Goal: Task Accomplishment & Management: Use online tool/utility

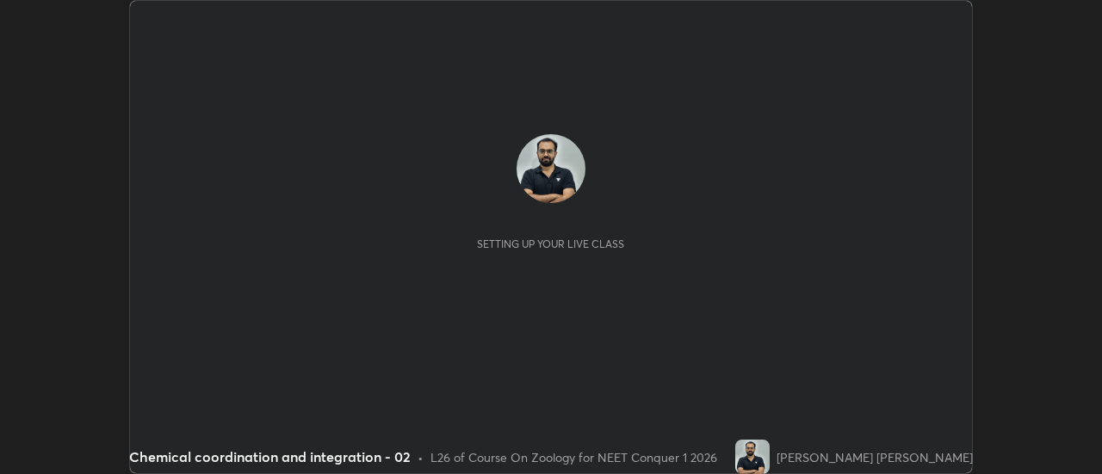
scroll to position [474, 1101]
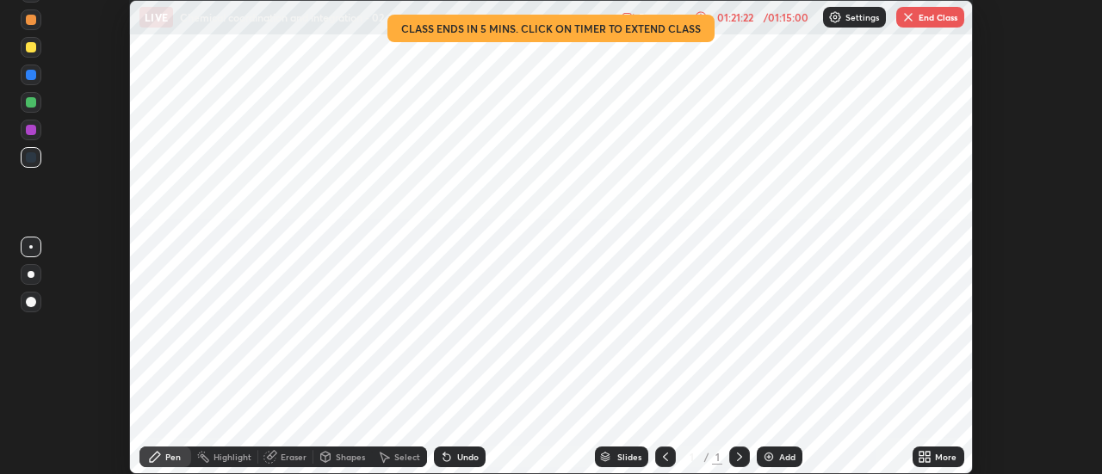
click at [925, 16] on button "End Class" at bounding box center [930, 17] width 68 height 21
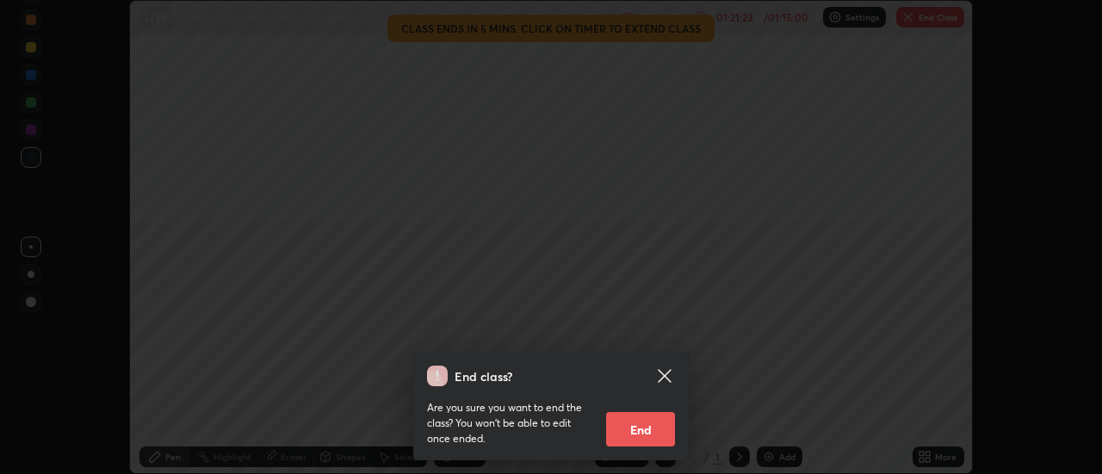
click at [643, 420] on button "End" at bounding box center [640, 429] width 69 height 34
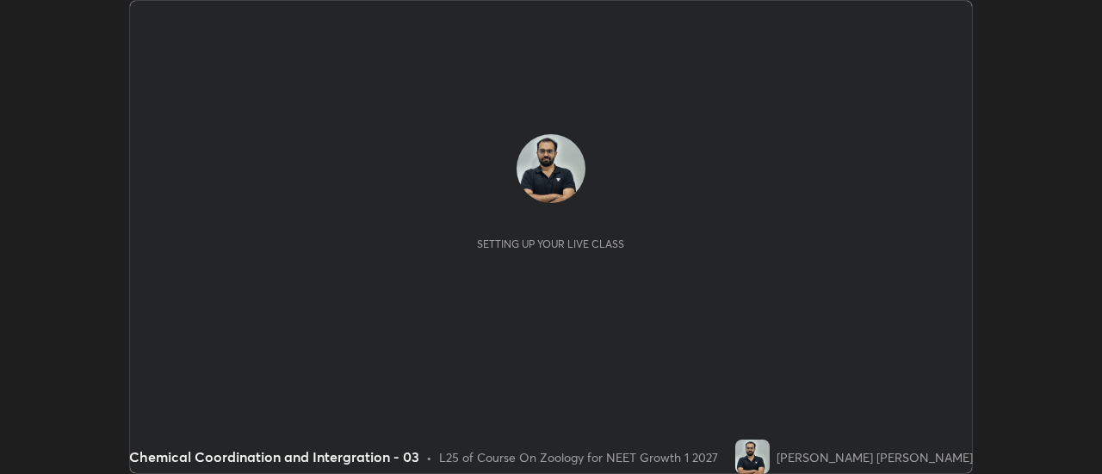
scroll to position [474, 1101]
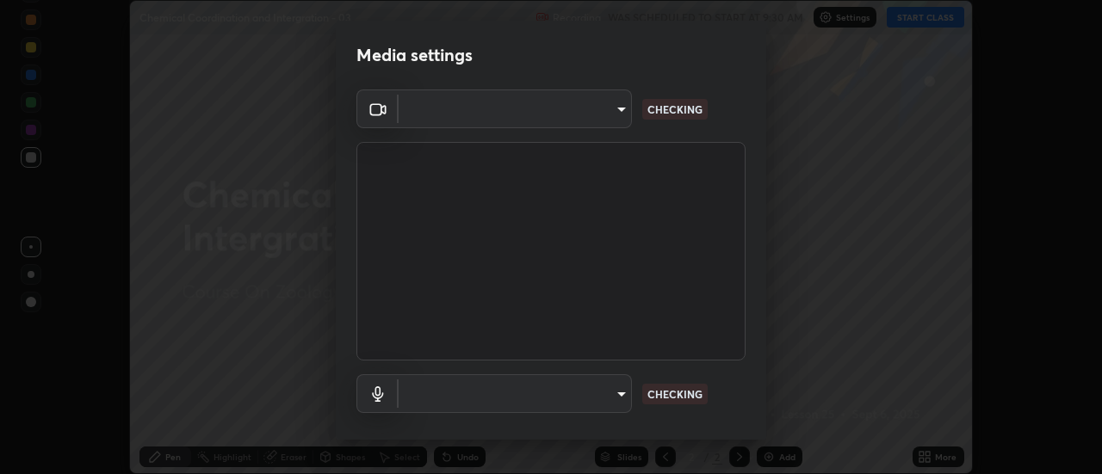
type input "985e4b1f72fc3b9494b48cef3b79fe3b682f9ae0bb15c20acfe574fe2aaad349"
type input "43e4aca742f9233188ca9c86760f2c266500901f205967e4990b21238306e05c"
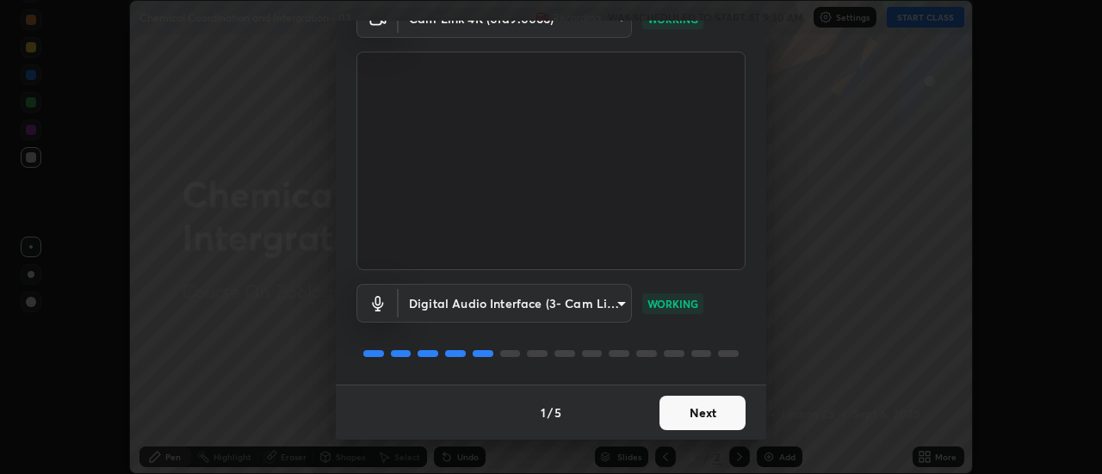
click at [731, 396] on button "Next" at bounding box center [702, 413] width 86 height 34
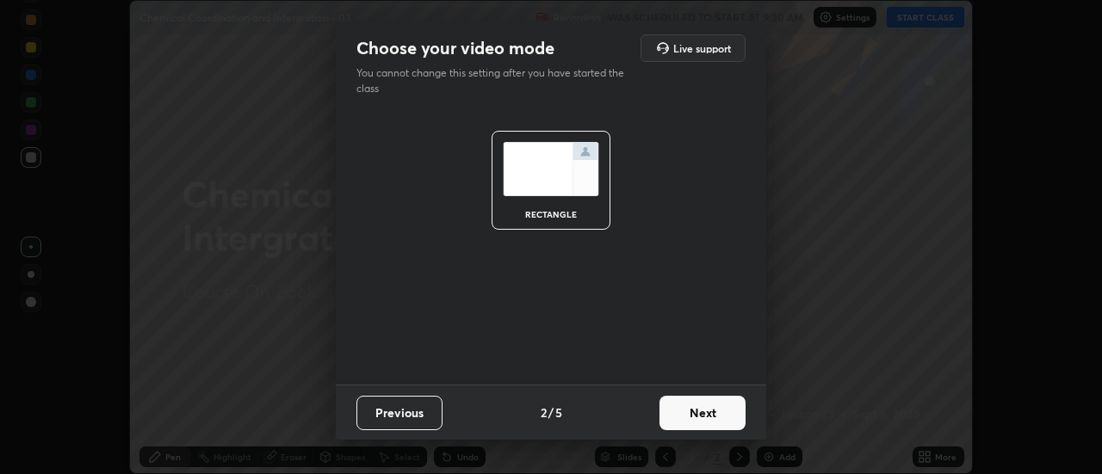
scroll to position [0, 0]
click at [727, 416] on button "Next" at bounding box center [702, 413] width 86 height 34
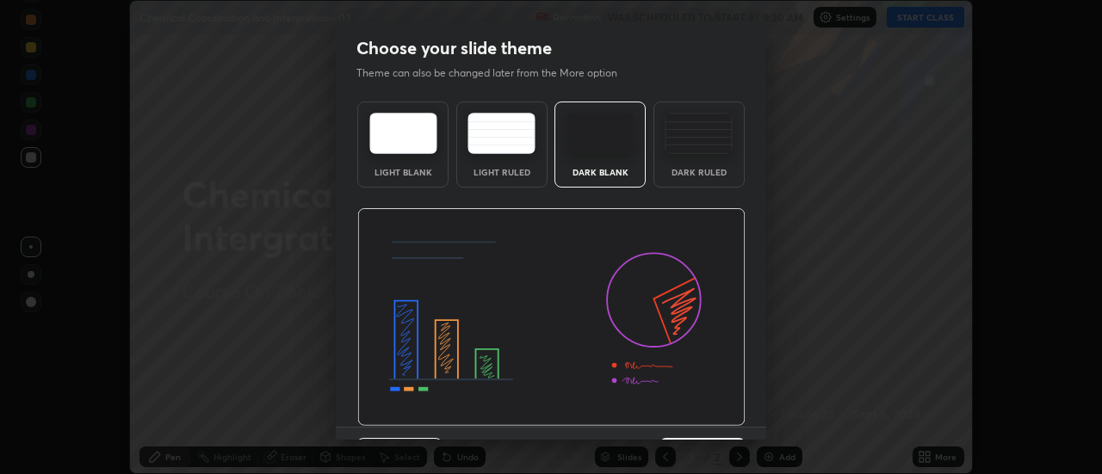
click at [729, 419] on img at bounding box center [551, 317] width 388 height 219
click at [736, 422] on img at bounding box center [551, 317] width 388 height 219
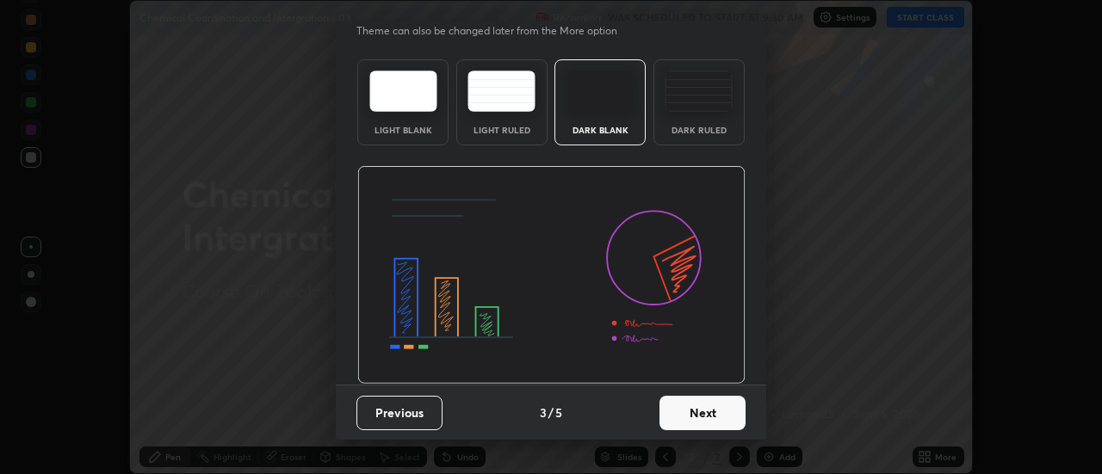
click at [738, 412] on button "Next" at bounding box center [702, 413] width 86 height 34
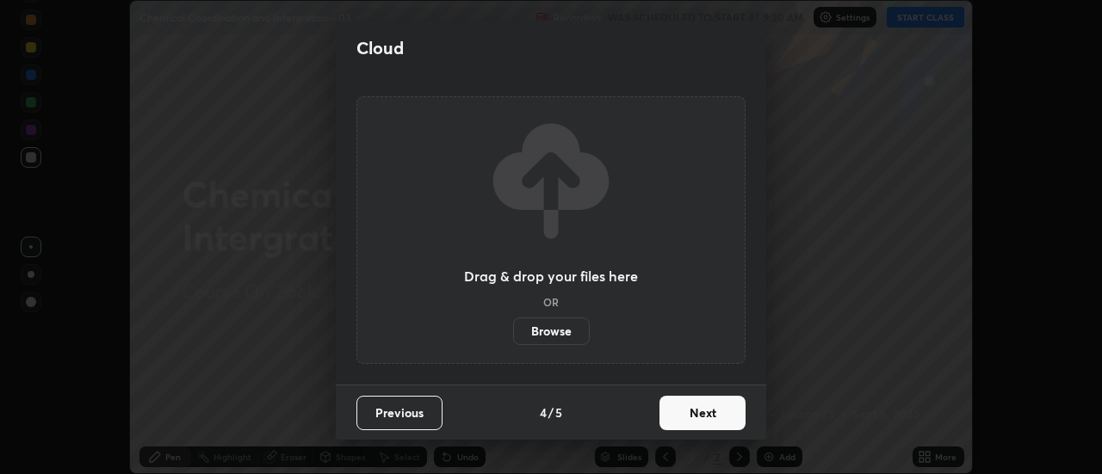
click at [726, 418] on button "Next" at bounding box center [702, 413] width 86 height 34
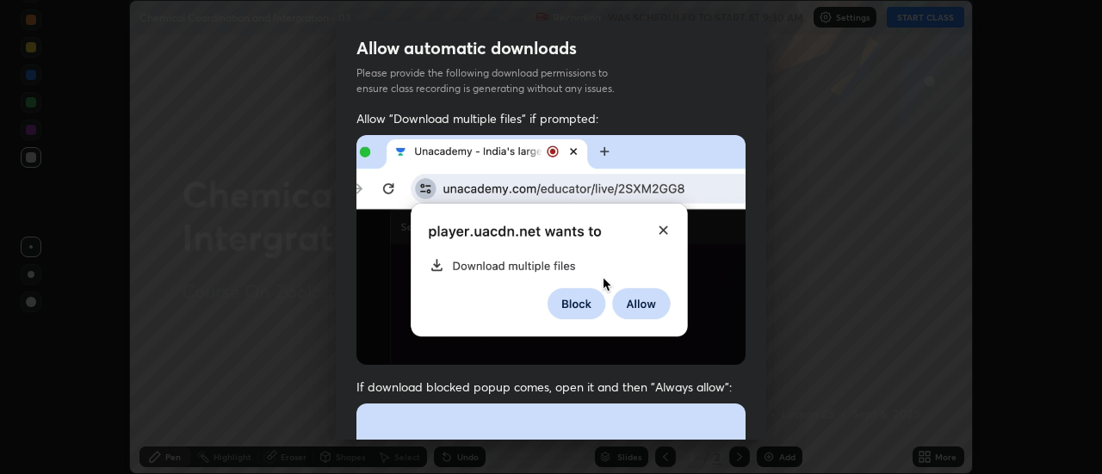
click at [697, 351] on img at bounding box center [550, 250] width 389 height 230
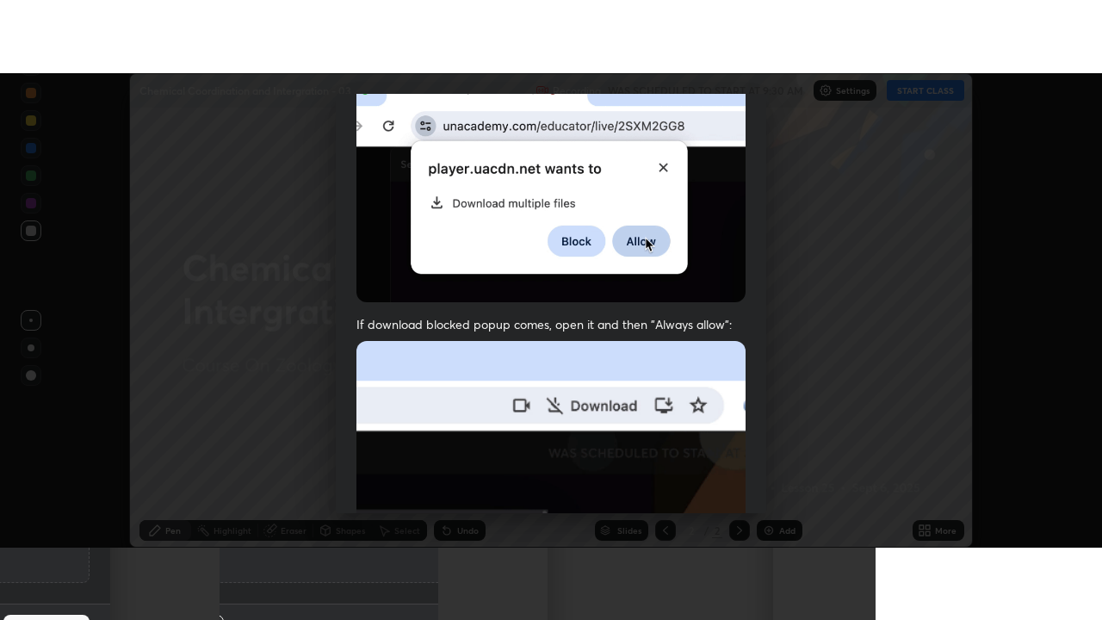
scroll to position [442, 0]
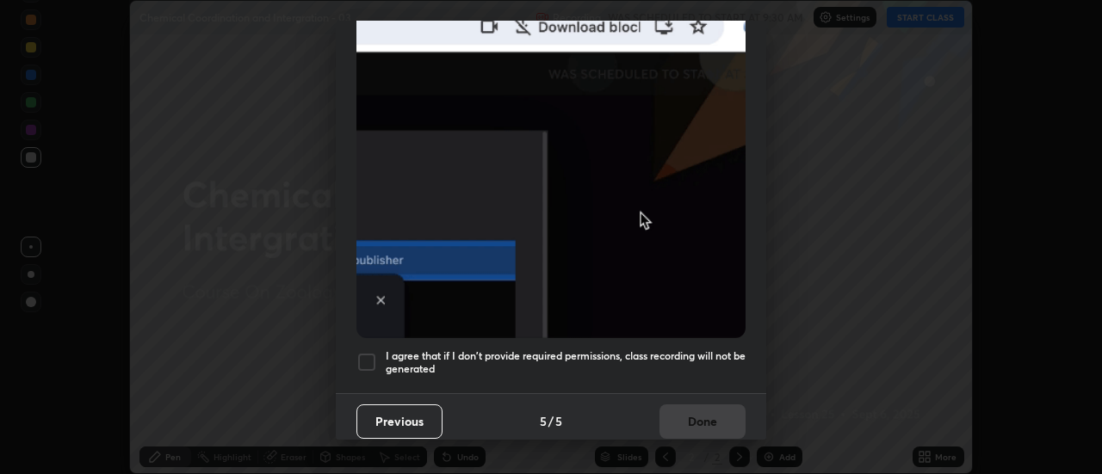
click at [708, 364] on h5 "I agree that if I don't provide required permissions, class recording will not …" at bounding box center [566, 363] width 360 height 27
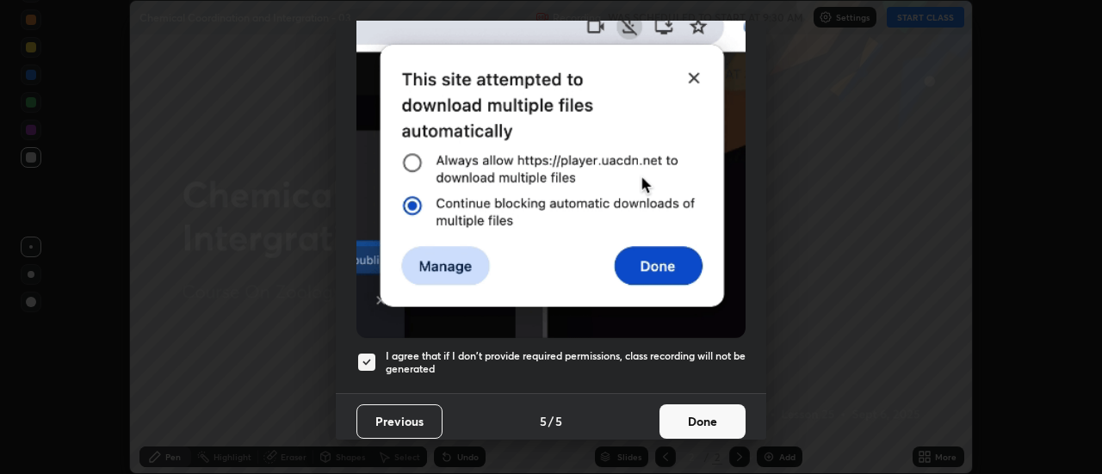
click at [719, 412] on button "Done" at bounding box center [702, 422] width 86 height 34
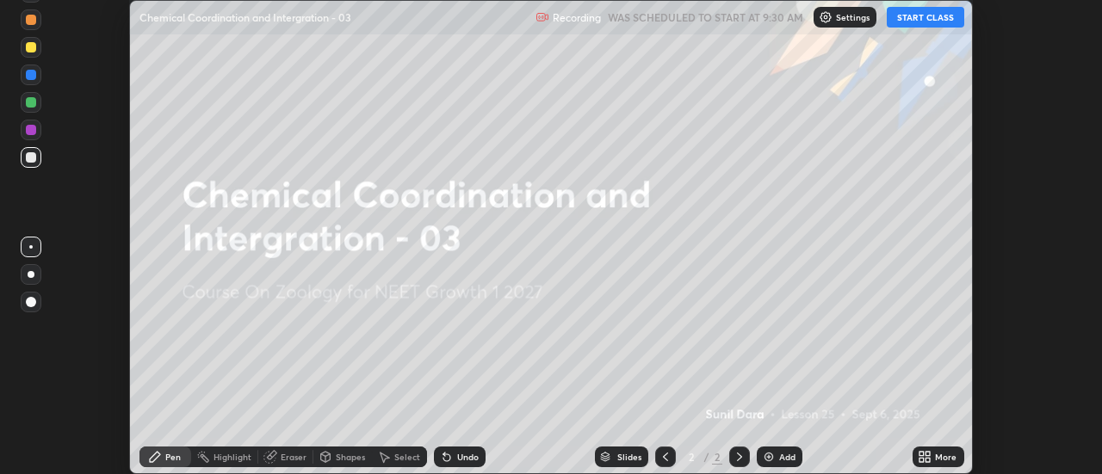
click at [930, 459] on icon at bounding box center [928, 460] width 4 height 4
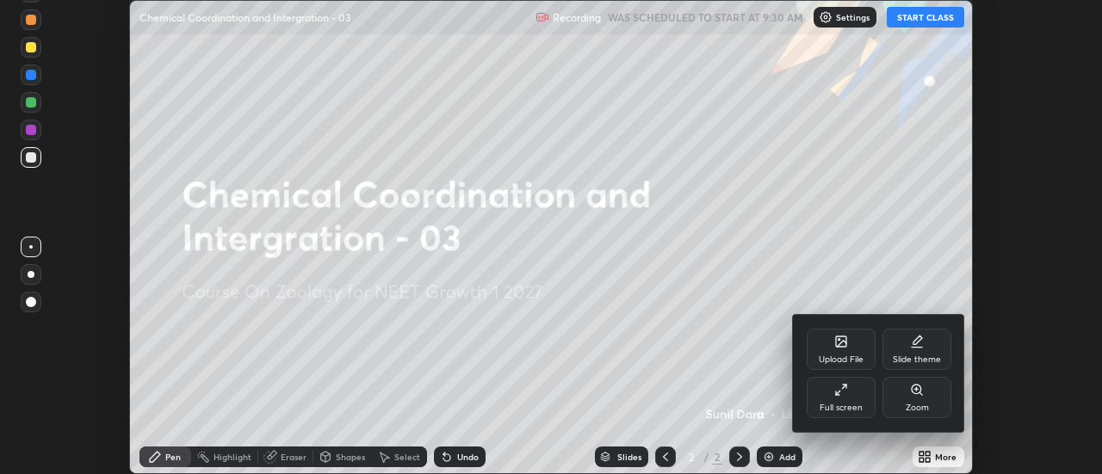
click at [839, 400] on div "Full screen" at bounding box center [841, 397] width 69 height 41
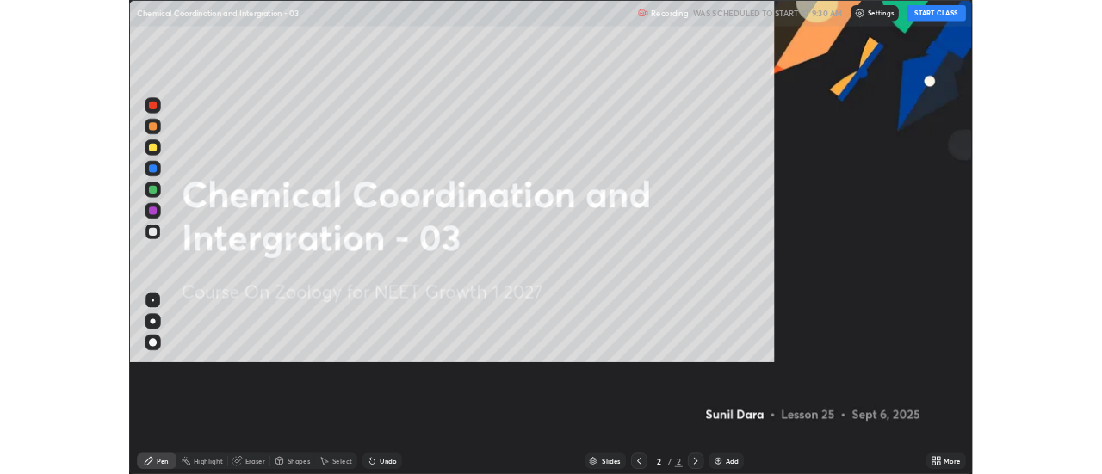
scroll to position [620, 1102]
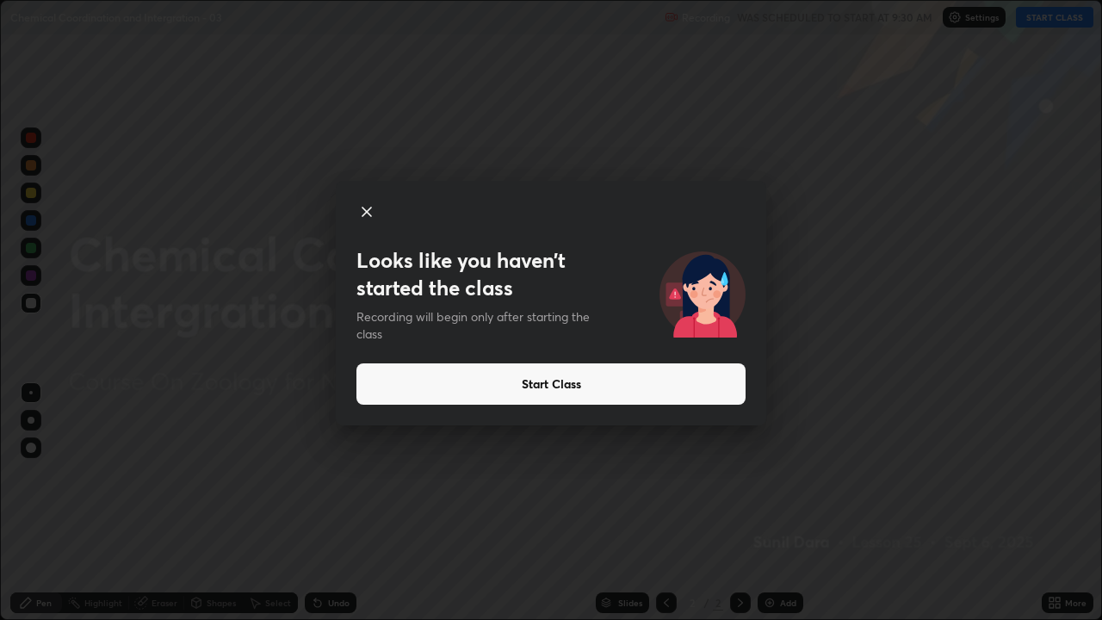
click at [719, 382] on button "Start Class" at bounding box center [550, 383] width 389 height 41
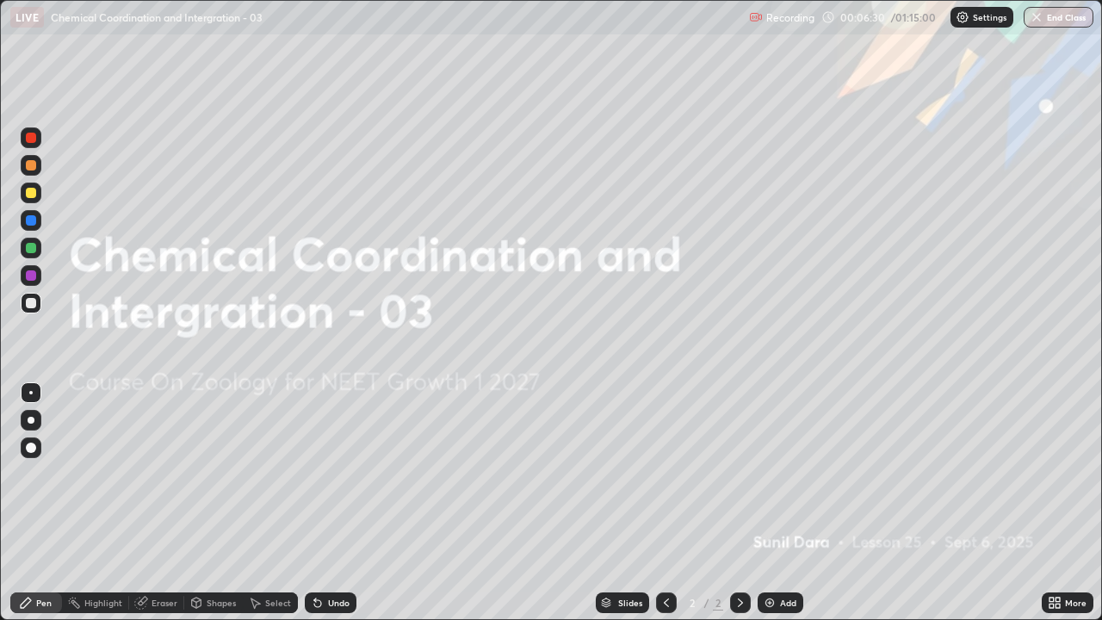
click at [777, 474] on div "Add" at bounding box center [781, 602] width 46 height 21
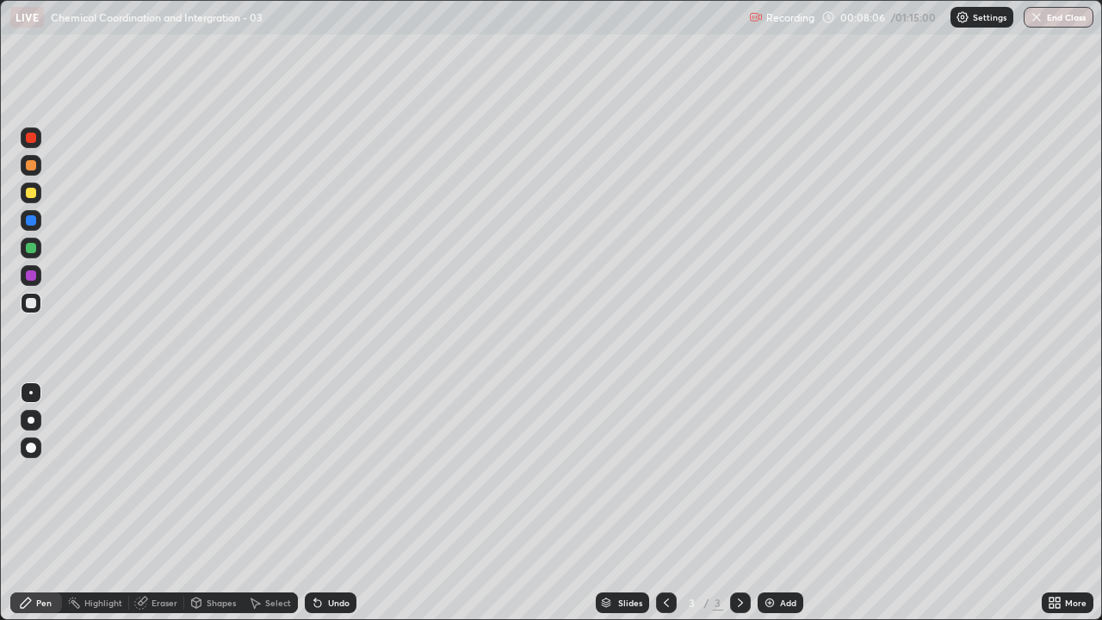
click at [29, 309] on div at bounding box center [31, 303] width 21 height 21
click at [22, 301] on div at bounding box center [31, 303] width 21 height 21
click at [28, 423] on div at bounding box center [31, 420] width 21 height 21
click at [31, 420] on div at bounding box center [31, 420] width 7 height 7
click at [31, 393] on div at bounding box center [30, 392] width 3 height 3
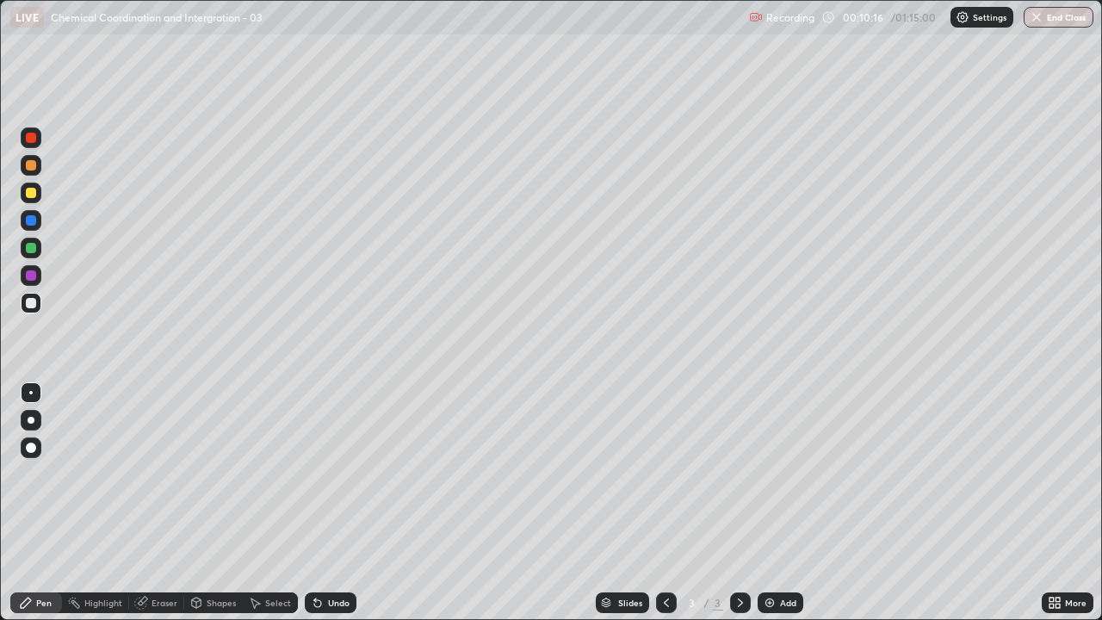
click at [28, 423] on div at bounding box center [31, 420] width 21 height 21
click at [28, 419] on div at bounding box center [31, 420] width 7 height 7
click at [31, 304] on div at bounding box center [31, 303] width 10 height 10
click at [28, 303] on div at bounding box center [31, 303] width 10 height 10
click at [28, 222] on div at bounding box center [31, 220] width 10 height 10
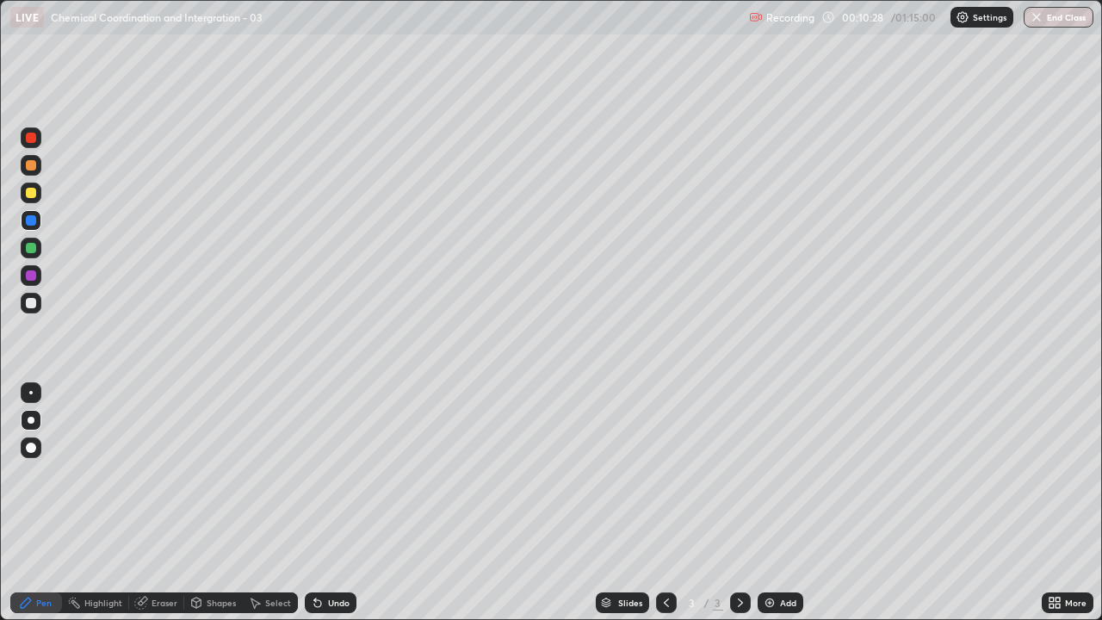
click at [29, 193] on div at bounding box center [31, 193] width 10 height 10
click at [37, 248] on div at bounding box center [31, 248] width 21 height 21
click at [33, 305] on div at bounding box center [31, 303] width 10 height 10
click at [34, 167] on div at bounding box center [31, 165] width 10 height 10
click at [33, 313] on div at bounding box center [31, 303] width 21 height 21
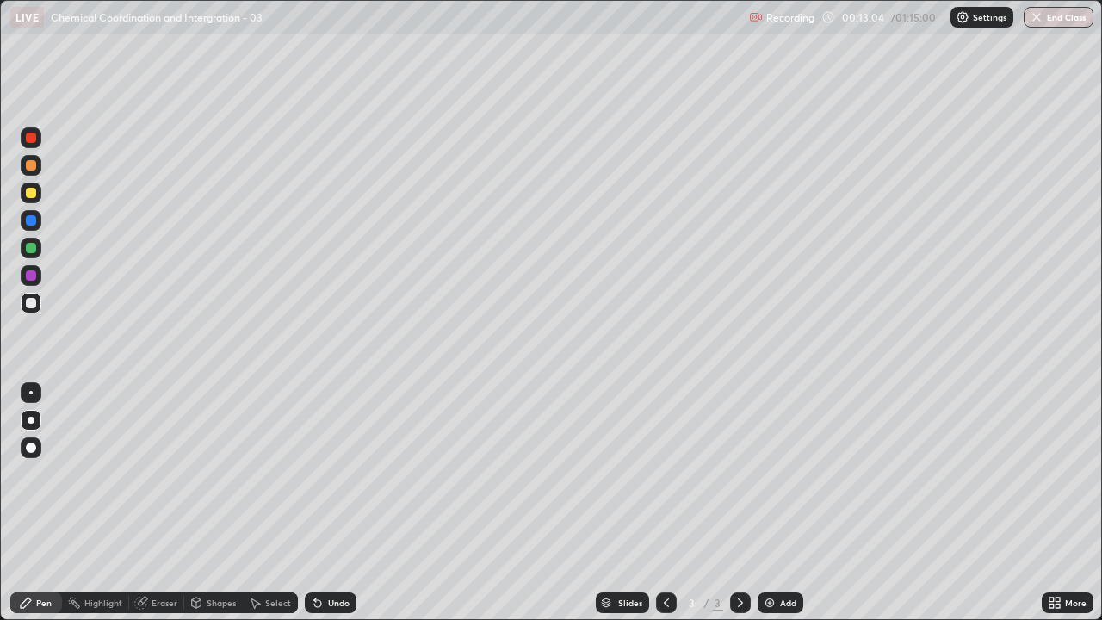
click at [39, 276] on div at bounding box center [31, 275] width 21 height 21
click at [31, 139] on div at bounding box center [31, 138] width 10 height 10
click at [28, 275] on div at bounding box center [31, 275] width 10 height 10
click at [33, 225] on div at bounding box center [31, 220] width 10 height 10
click at [30, 142] on div at bounding box center [31, 138] width 10 height 10
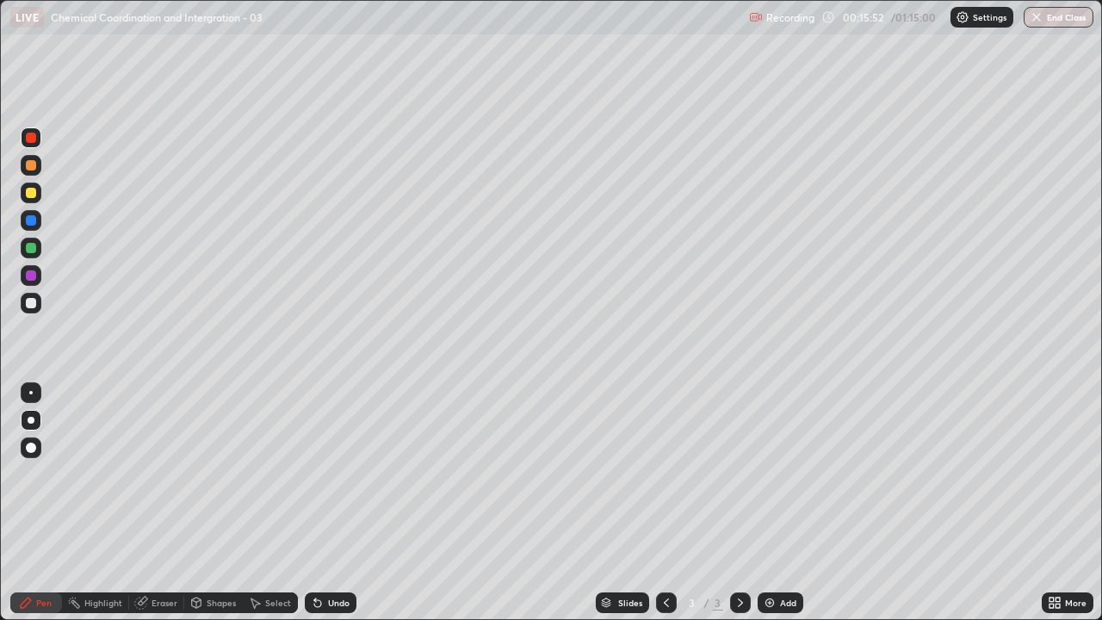
click at [34, 304] on div at bounding box center [31, 303] width 10 height 10
click at [24, 307] on div at bounding box center [31, 303] width 21 height 21
click at [29, 251] on div at bounding box center [31, 248] width 10 height 10
click at [30, 193] on div at bounding box center [31, 193] width 10 height 10
click at [328, 474] on div "Undo" at bounding box center [331, 602] width 52 height 21
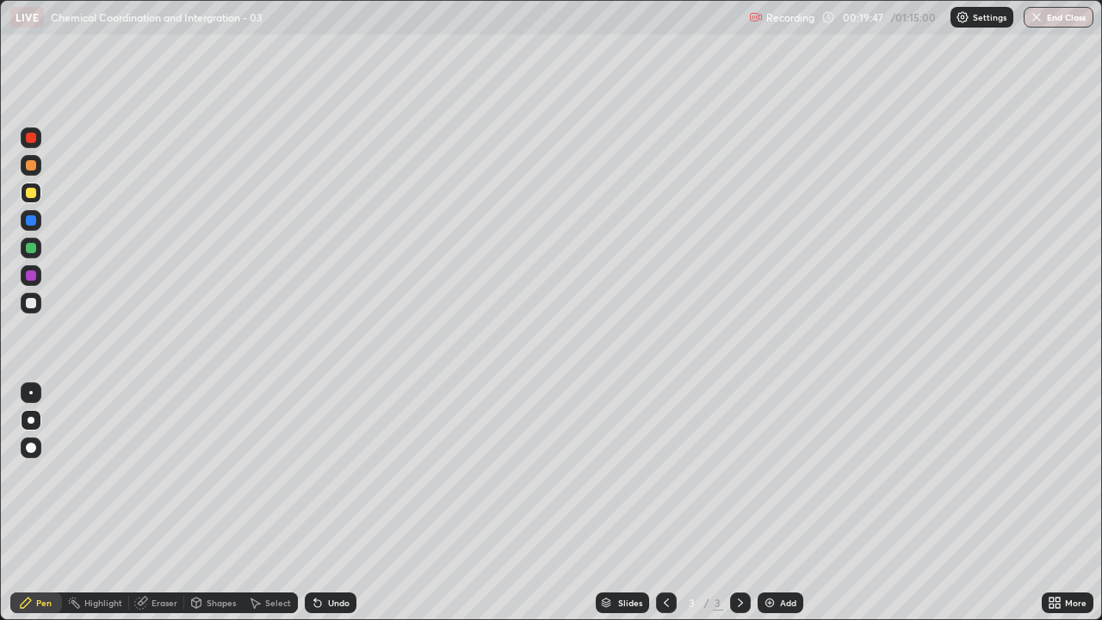
click at [328, 474] on div "Undo" at bounding box center [331, 602] width 52 height 21
click at [326, 474] on div "Undo" at bounding box center [331, 602] width 52 height 21
click at [30, 195] on div at bounding box center [31, 193] width 10 height 10
click at [29, 164] on div at bounding box center [31, 165] width 10 height 10
click at [27, 310] on div at bounding box center [31, 303] width 21 height 21
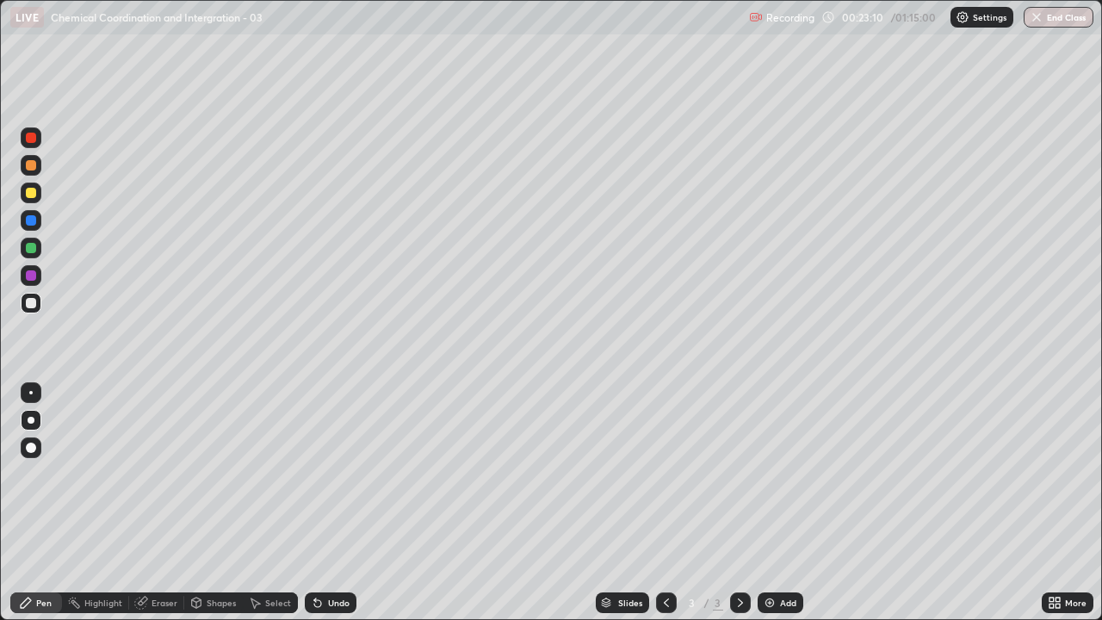
click at [35, 307] on div at bounding box center [31, 303] width 21 height 21
click at [739, 474] on icon at bounding box center [741, 603] width 14 height 14
click at [774, 474] on img at bounding box center [770, 603] width 14 height 14
click at [22, 307] on div at bounding box center [31, 303] width 21 height 21
click at [665, 474] on icon at bounding box center [666, 603] width 14 height 14
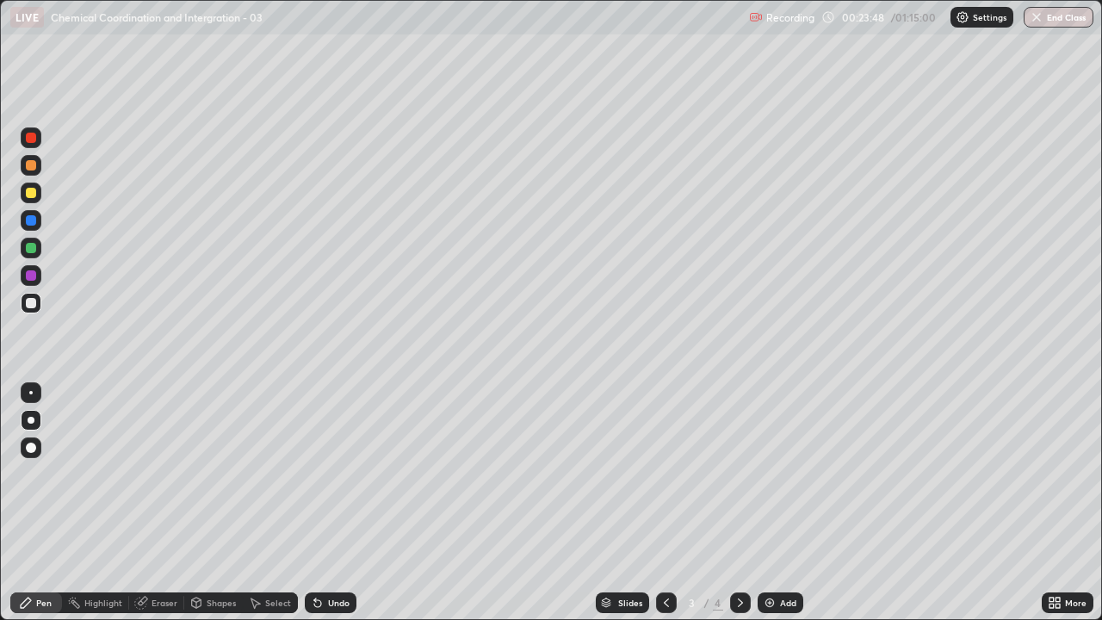
click at [739, 474] on icon at bounding box center [741, 603] width 14 height 14
click at [29, 193] on div at bounding box center [31, 193] width 10 height 10
click at [28, 302] on div at bounding box center [31, 303] width 10 height 10
click at [23, 303] on div at bounding box center [31, 303] width 21 height 21
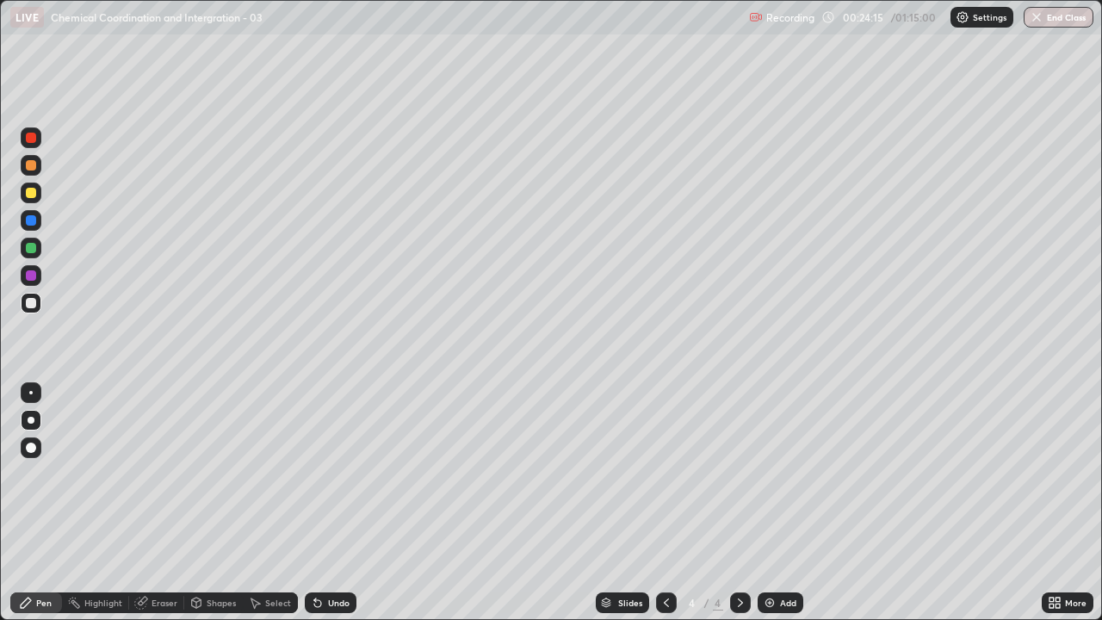
click at [39, 308] on div at bounding box center [31, 303] width 21 height 21
click at [29, 303] on div at bounding box center [31, 303] width 10 height 10
click at [32, 303] on div at bounding box center [31, 303] width 10 height 10
click at [22, 302] on div at bounding box center [31, 303] width 21 height 21
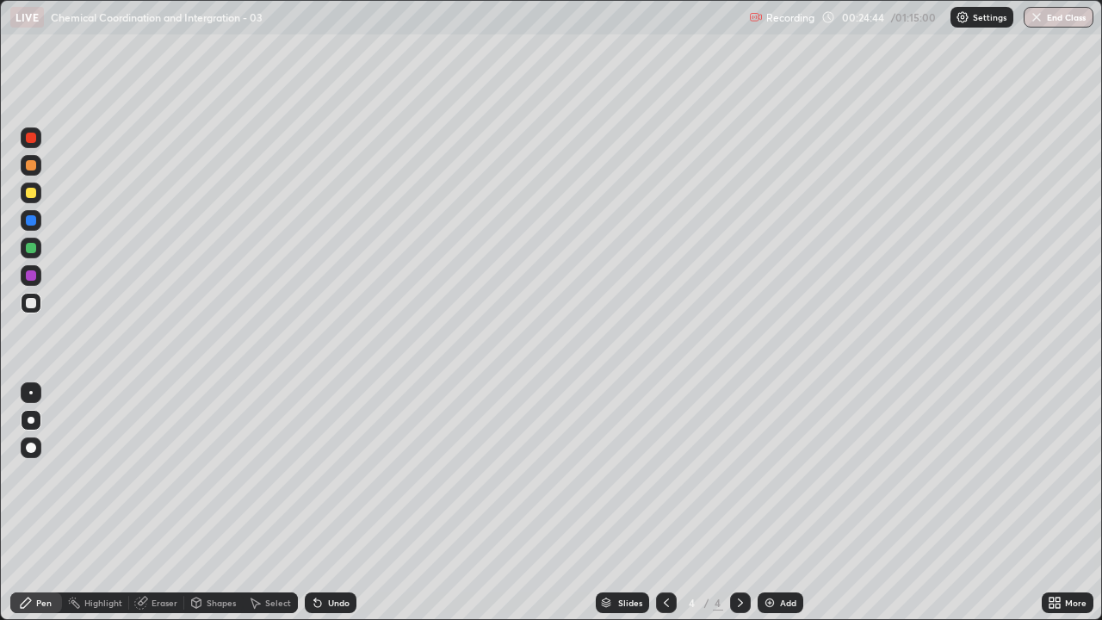
click at [28, 310] on div at bounding box center [31, 303] width 21 height 21
click at [167, 474] on div "Eraser" at bounding box center [165, 602] width 26 height 9
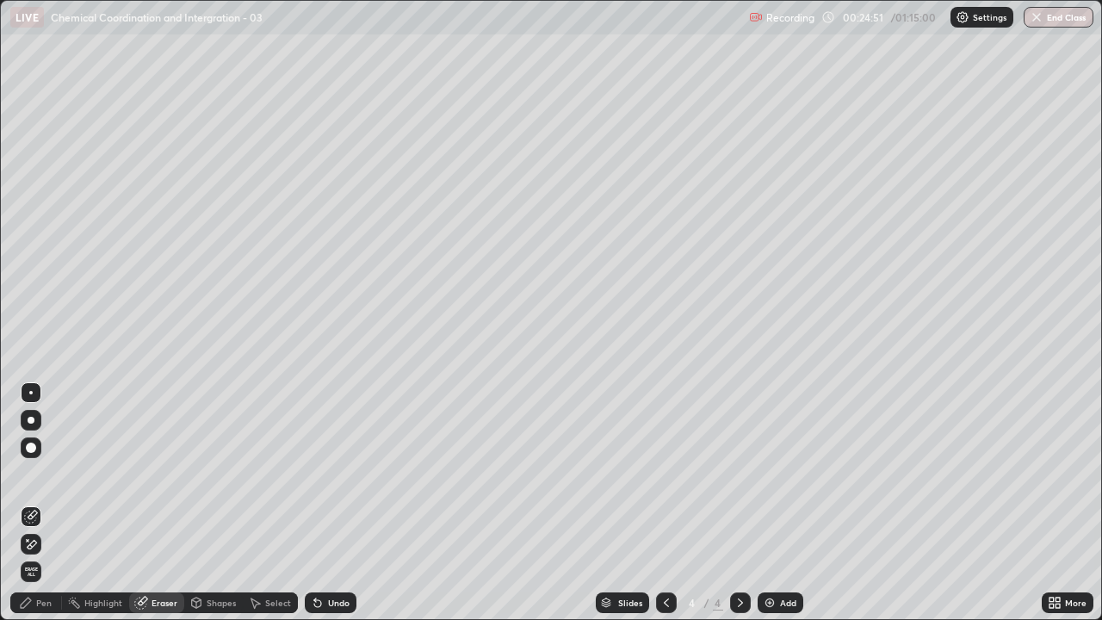
click at [41, 474] on div "Pen" at bounding box center [43, 602] width 15 height 9
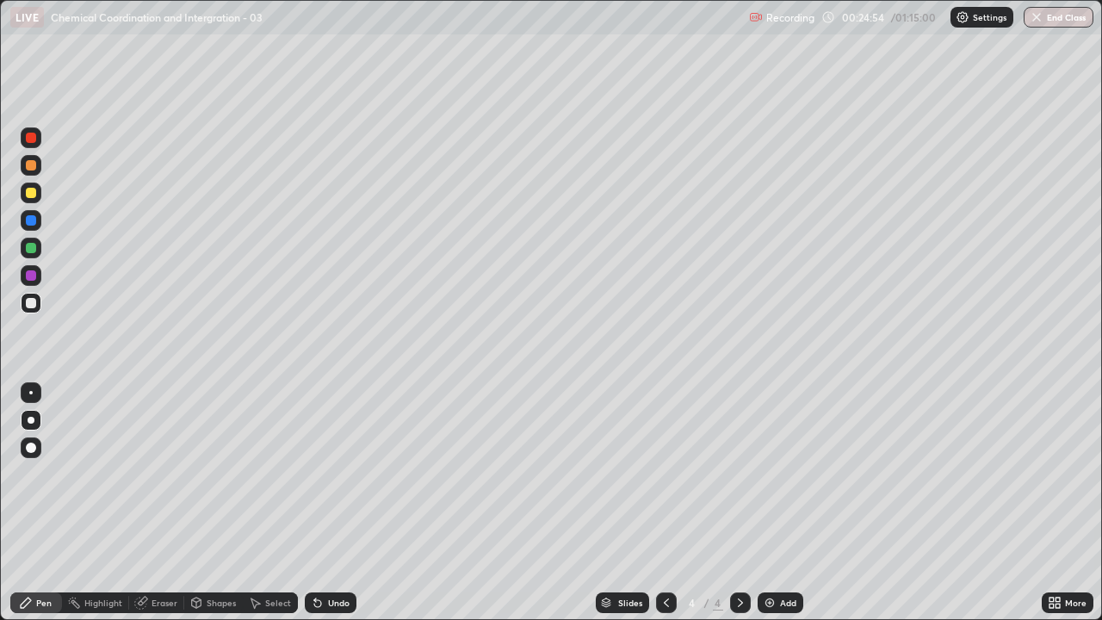
click at [38, 474] on div "Pen" at bounding box center [43, 602] width 15 height 9
click at [31, 297] on div at bounding box center [31, 303] width 21 height 21
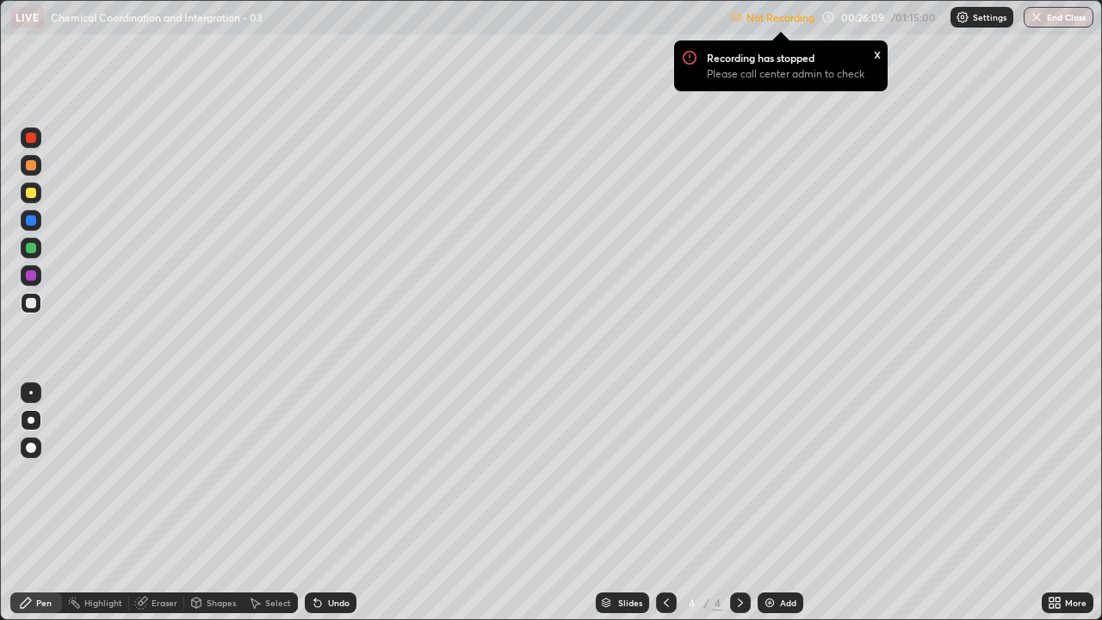
click at [31, 306] on div at bounding box center [31, 303] width 10 height 10
click at [875, 56] on div "x" at bounding box center [877, 53] width 7 height 18
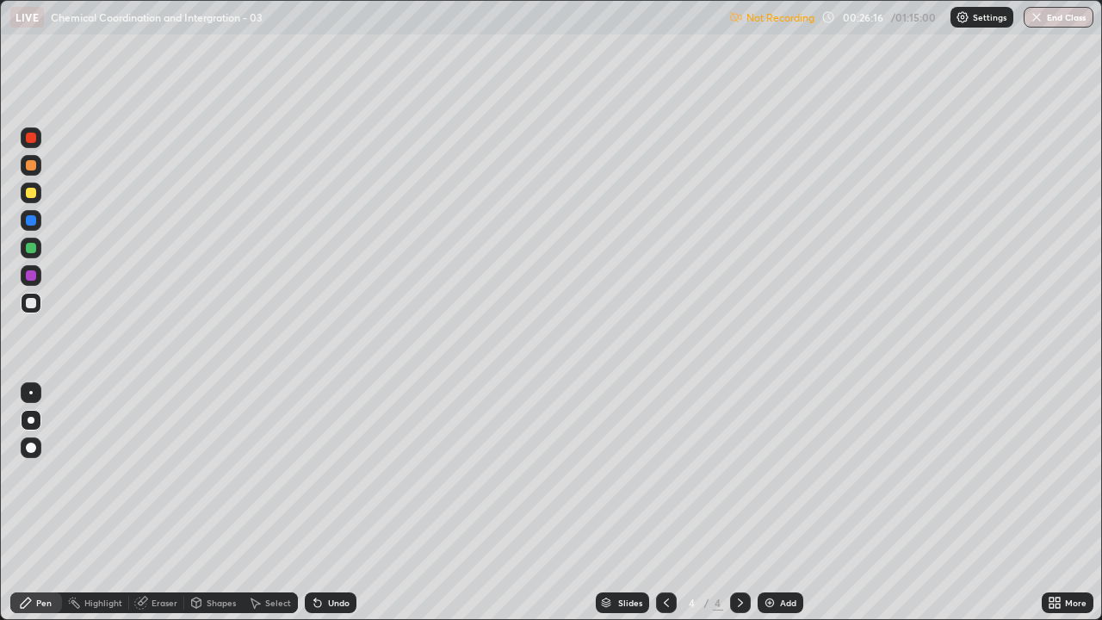
click at [975, 25] on div "Settings" at bounding box center [981, 17] width 63 height 21
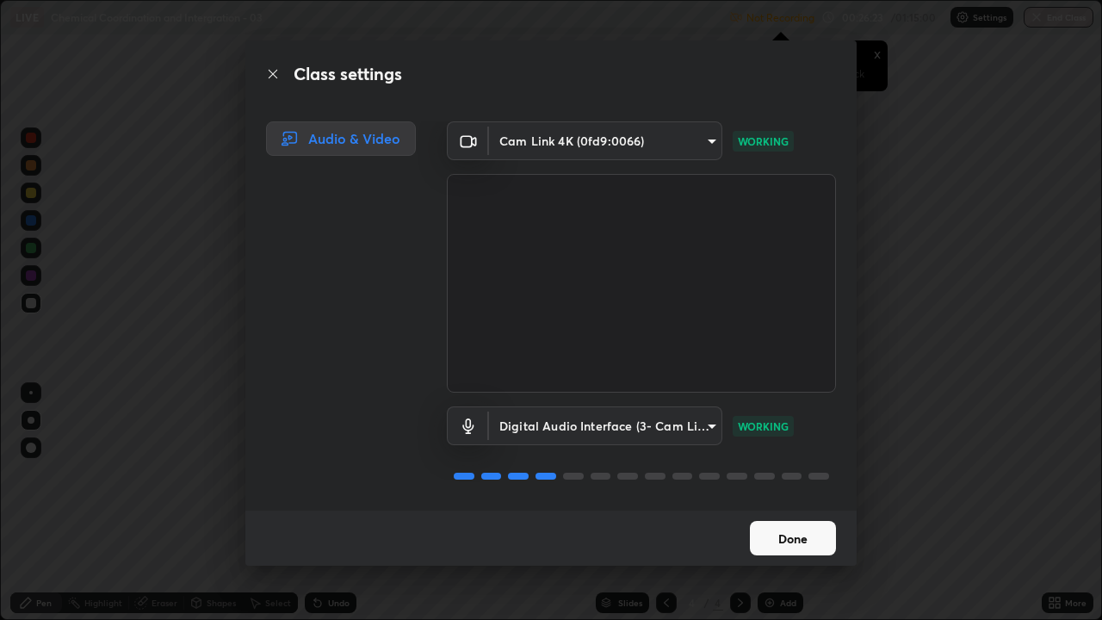
click at [764, 474] on button "Done" at bounding box center [793, 538] width 86 height 34
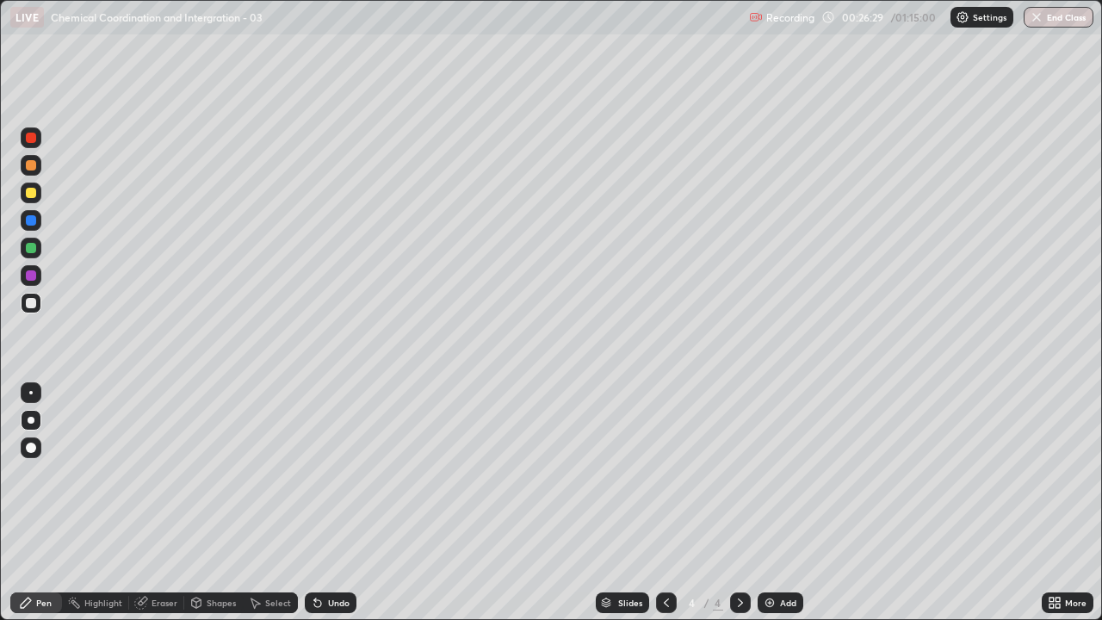
click at [39, 308] on div at bounding box center [31, 303] width 21 height 21
click at [344, 474] on div "Undo" at bounding box center [339, 602] width 22 height 9
click at [30, 309] on div at bounding box center [31, 303] width 21 height 21
click at [32, 220] on div at bounding box center [31, 220] width 10 height 10
click at [30, 277] on div at bounding box center [31, 275] width 10 height 10
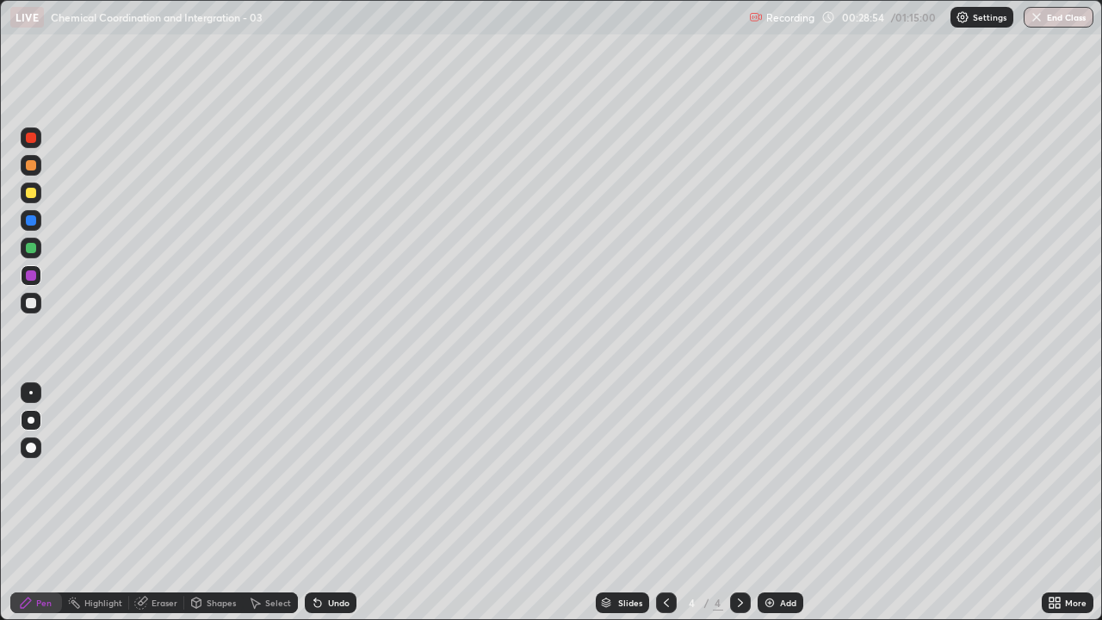
click at [573, 474] on div "Slides 4 / 4 Add" at bounding box center [698, 602] width 685 height 34
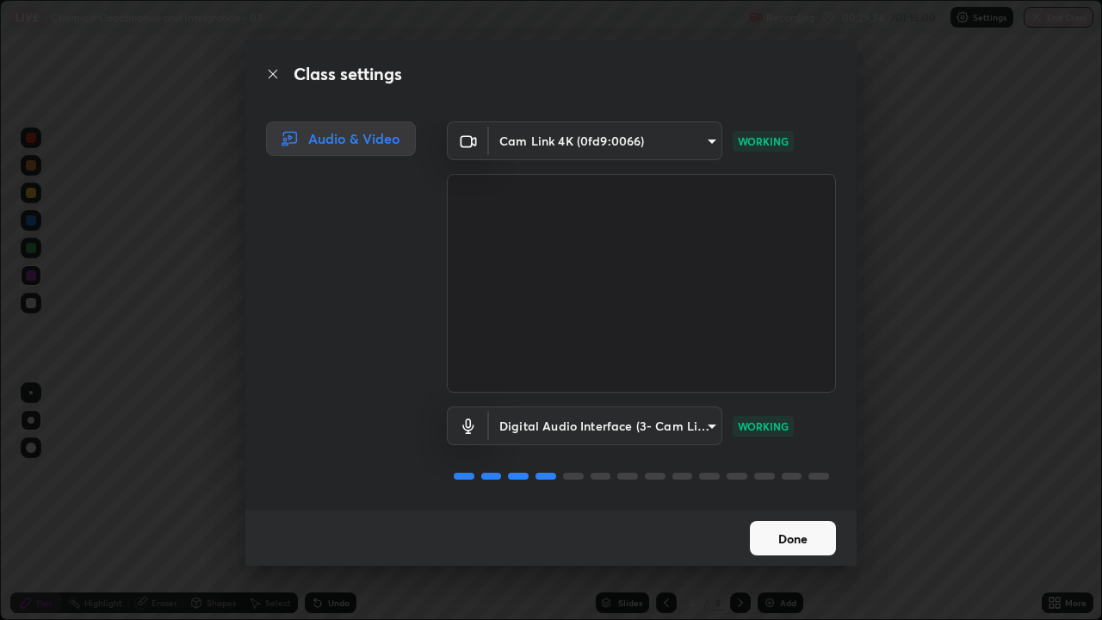
click at [766, 474] on button "Done" at bounding box center [793, 538] width 86 height 34
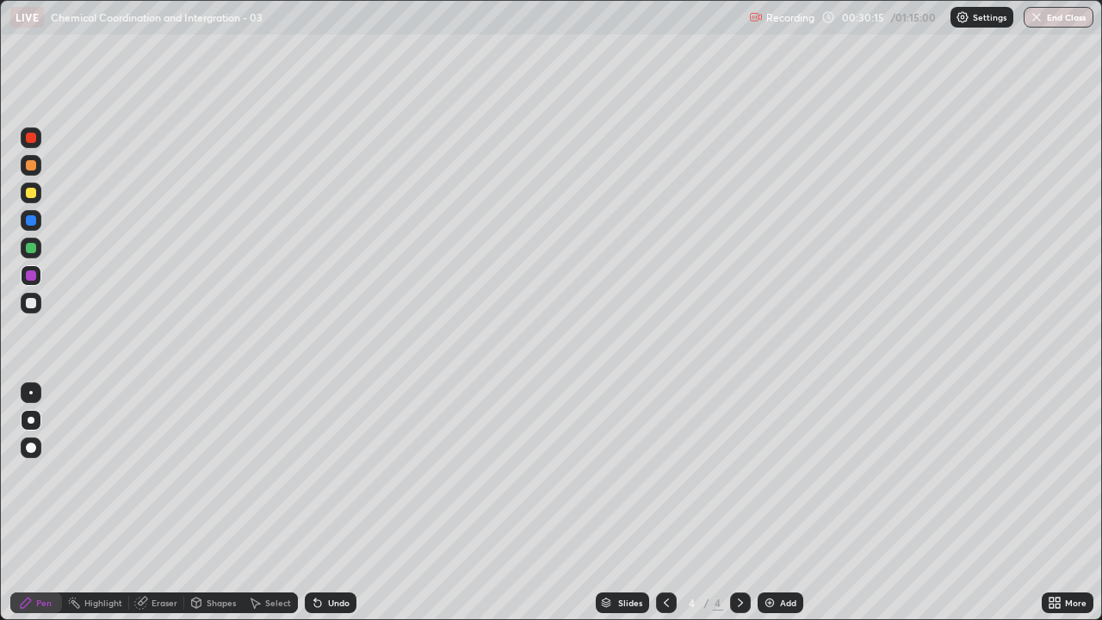
click at [30, 305] on div at bounding box center [31, 303] width 10 height 10
click at [23, 250] on div at bounding box center [31, 248] width 21 height 21
click at [777, 474] on div "Add" at bounding box center [781, 602] width 46 height 21
click at [28, 307] on div at bounding box center [31, 303] width 10 height 10
click at [344, 474] on div "Undo" at bounding box center [331, 602] width 52 height 21
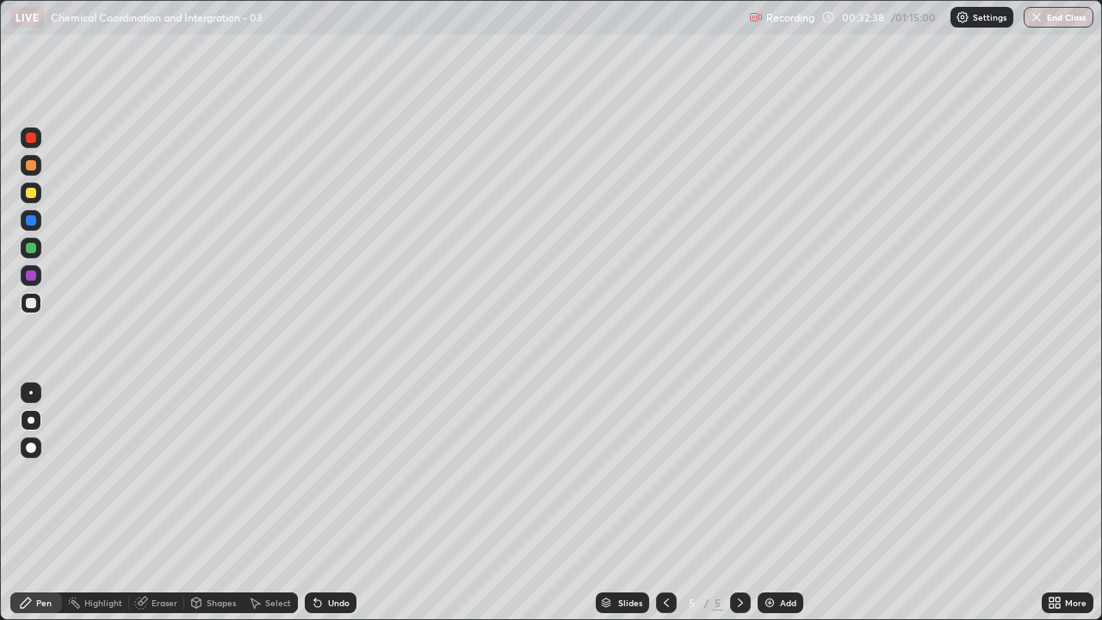
click at [344, 474] on div "Undo" at bounding box center [331, 602] width 52 height 21
click at [28, 306] on div at bounding box center [31, 303] width 10 height 10
click at [769, 474] on img at bounding box center [770, 603] width 14 height 14
click at [28, 167] on div at bounding box center [31, 165] width 10 height 10
click at [28, 195] on div at bounding box center [31, 193] width 10 height 10
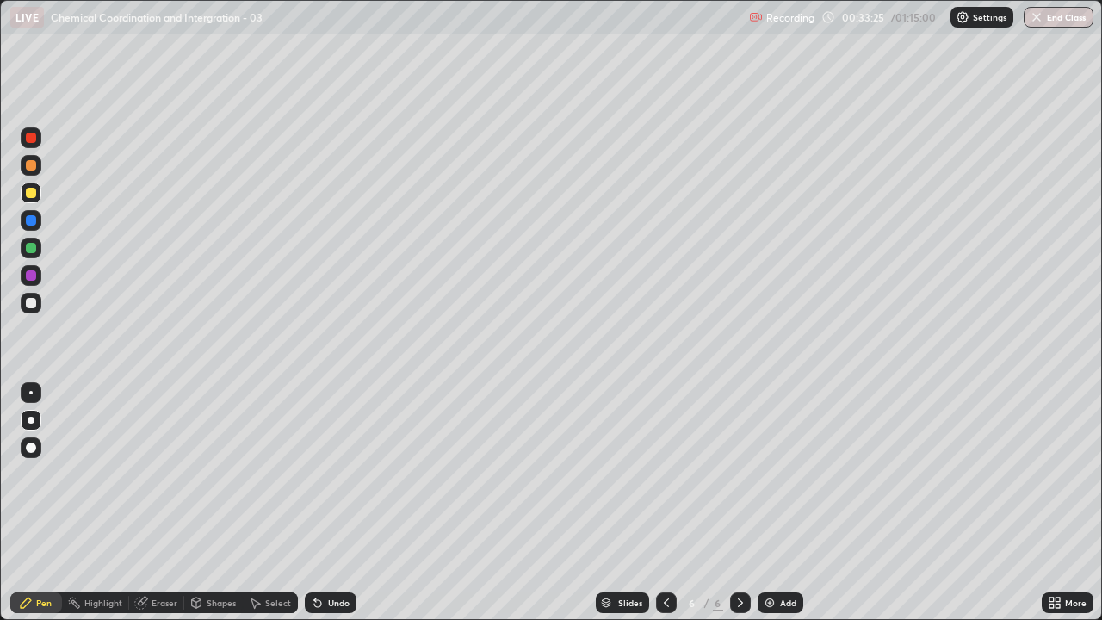
click at [34, 295] on div at bounding box center [31, 303] width 21 height 21
click at [28, 195] on div at bounding box center [31, 193] width 10 height 10
click at [31, 304] on div at bounding box center [31, 303] width 10 height 10
click at [32, 165] on div at bounding box center [31, 165] width 10 height 10
click at [344, 474] on div "Undo" at bounding box center [339, 602] width 22 height 9
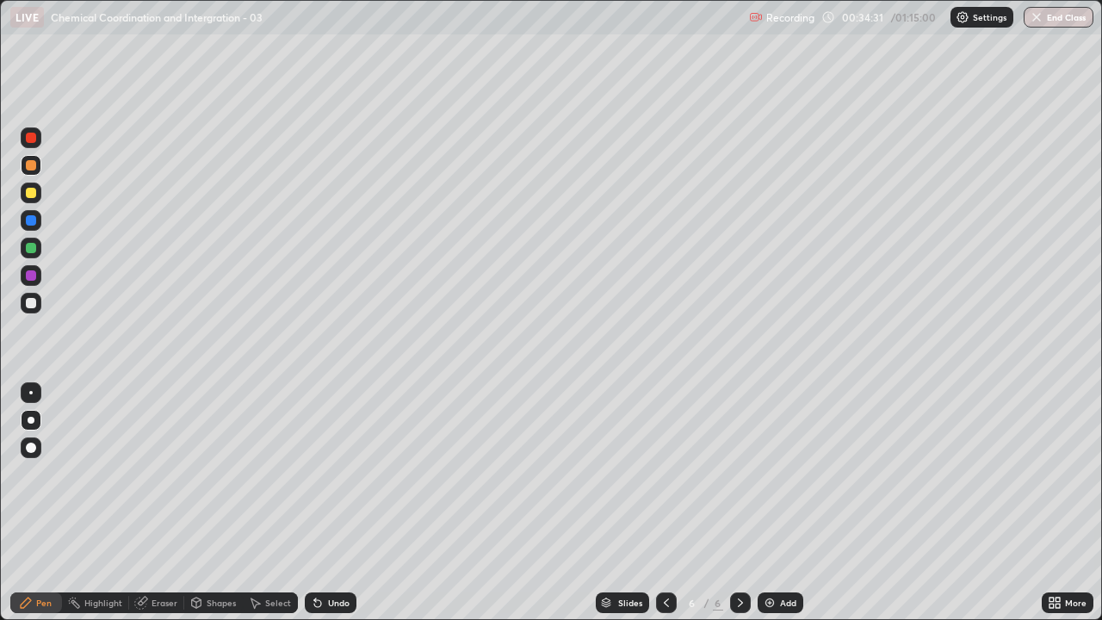
click at [159, 474] on div "Eraser" at bounding box center [165, 602] width 26 height 9
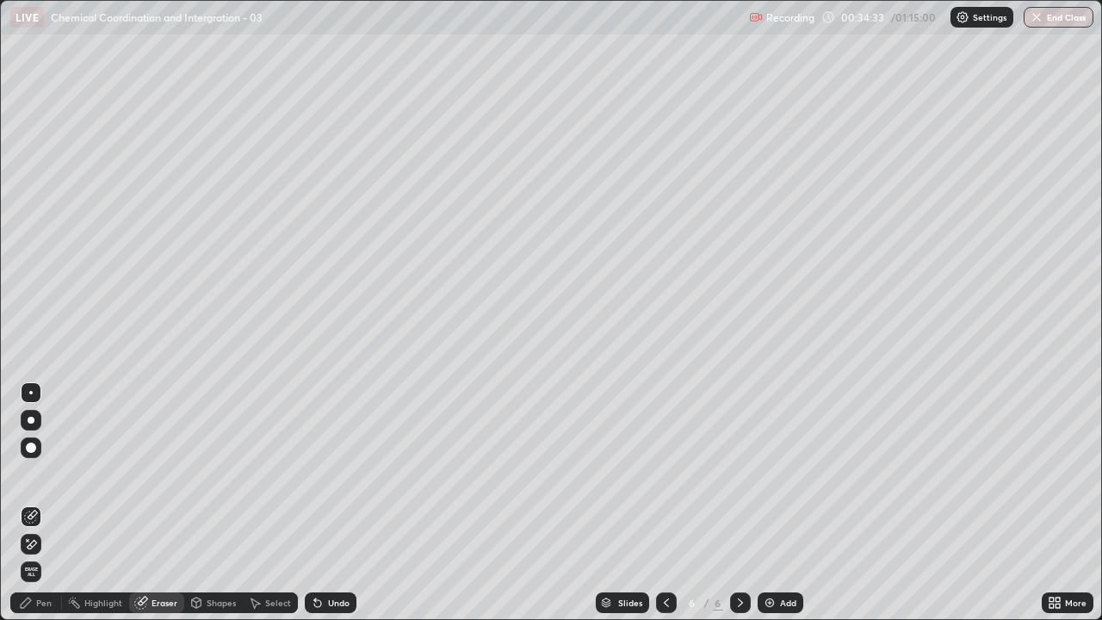
click at [37, 474] on div "Pen" at bounding box center [43, 602] width 15 height 9
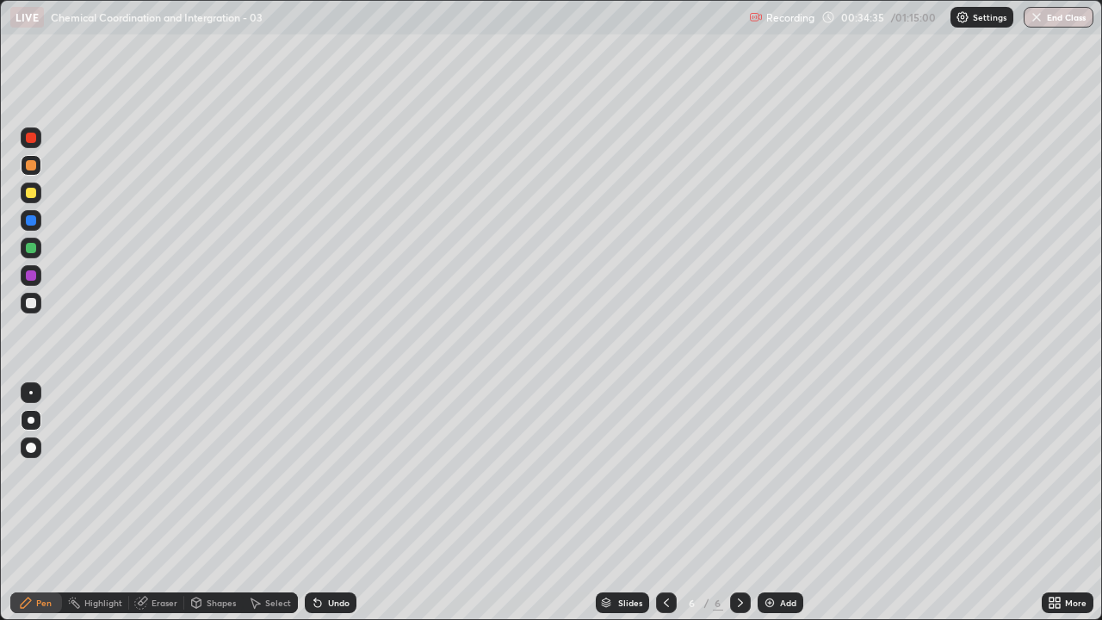
click at [34, 172] on div at bounding box center [31, 165] width 21 height 21
click at [22, 310] on div at bounding box center [31, 303] width 21 height 21
click at [29, 303] on div at bounding box center [31, 303] width 10 height 10
click at [21, 309] on div at bounding box center [31, 303] width 21 height 21
click at [28, 306] on div at bounding box center [31, 303] width 10 height 10
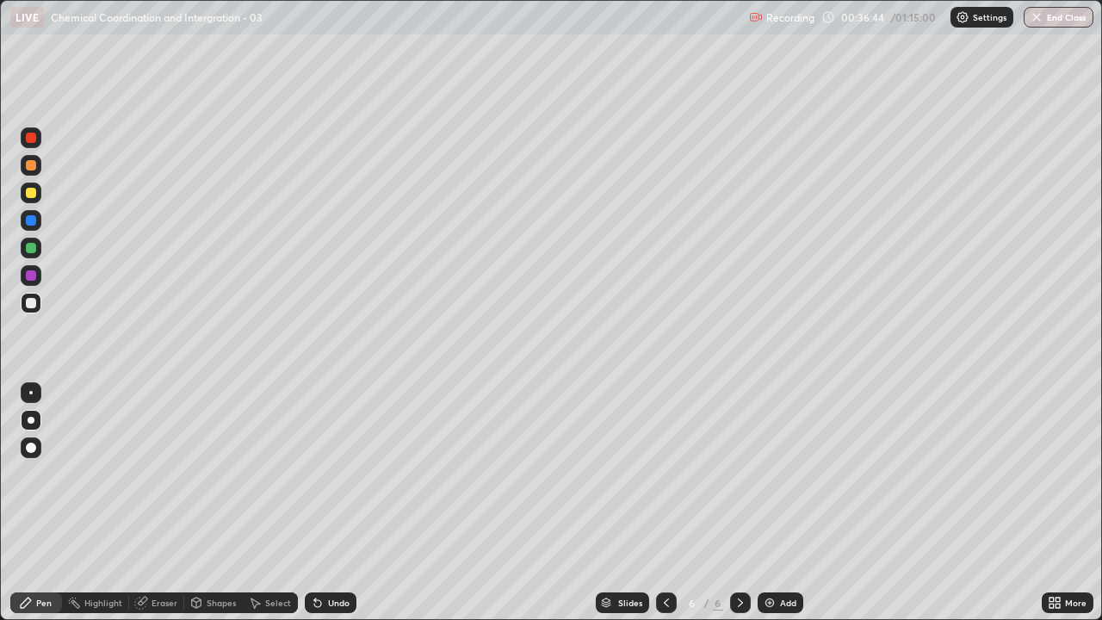
click at [331, 474] on div "Undo" at bounding box center [339, 602] width 22 height 9
click at [336, 474] on div "Undo" at bounding box center [339, 602] width 22 height 9
click at [24, 311] on div at bounding box center [31, 303] width 21 height 21
click at [28, 309] on div at bounding box center [31, 303] width 21 height 21
click at [34, 302] on div at bounding box center [31, 303] width 10 height 10
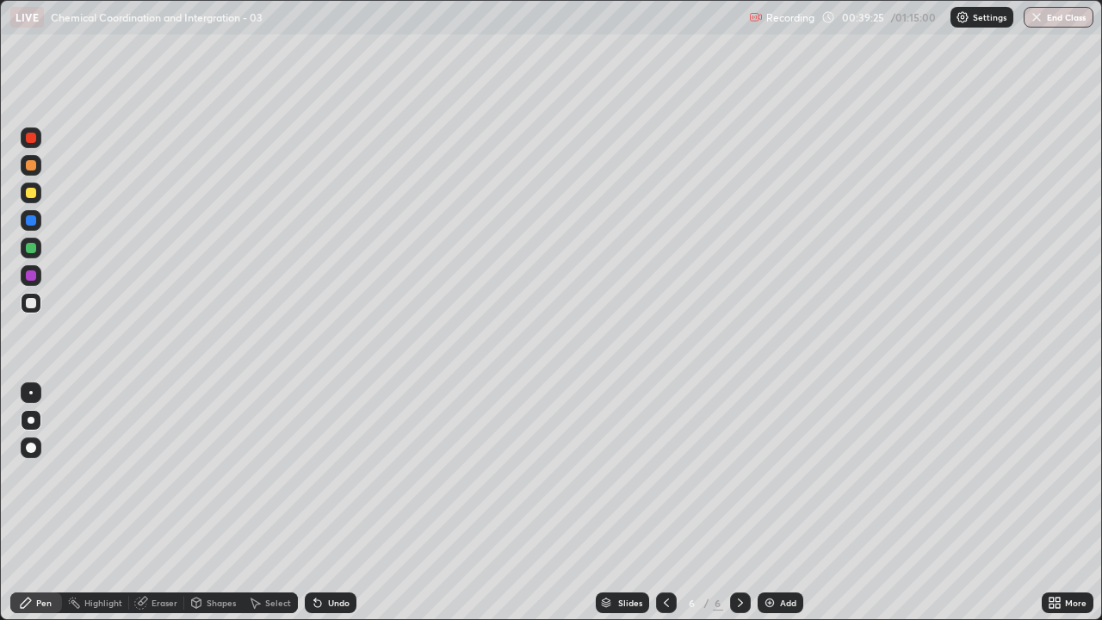
click at [31, 304] on div at bounding box center [31, 303] width 10 height 10
click at [30, 304] on div at bounding box center [31, 303] width 10 height 10
click at [27, 311] on div at bounding box center [31, 303] width 21 height 21
click at [22, 296] on div at bounding box center [31, 303] width 21 height 21
click at [780, 474] on div "Add" at bounding box center [788, 602] width 16 height 9
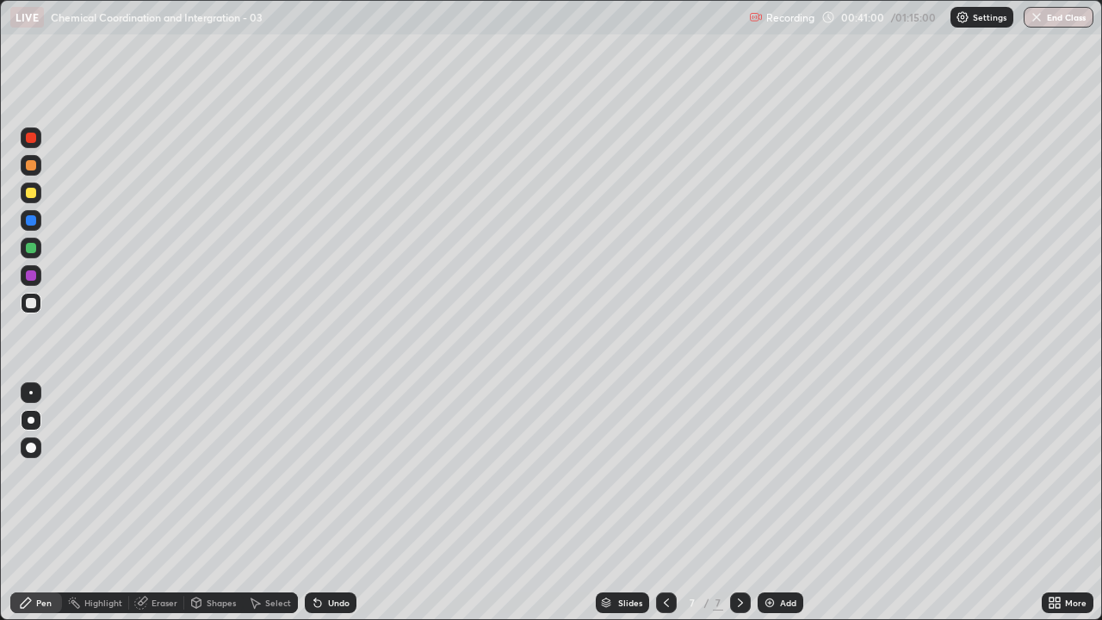
click at [665, 474] on icon at bounding box center [666, 603] width 14 height 14
click at [739, 474] on icon at bounding box center [741, 603] width 14 height 14
click at [29, 309] on div at bounding box center [31, 303] width 21 height 21
click at [665, 474] on icon at bounding box center [666, 603] width 14 height 14
click at [739, 474] on icon at bounding box center [741, 603] width 14 height 14
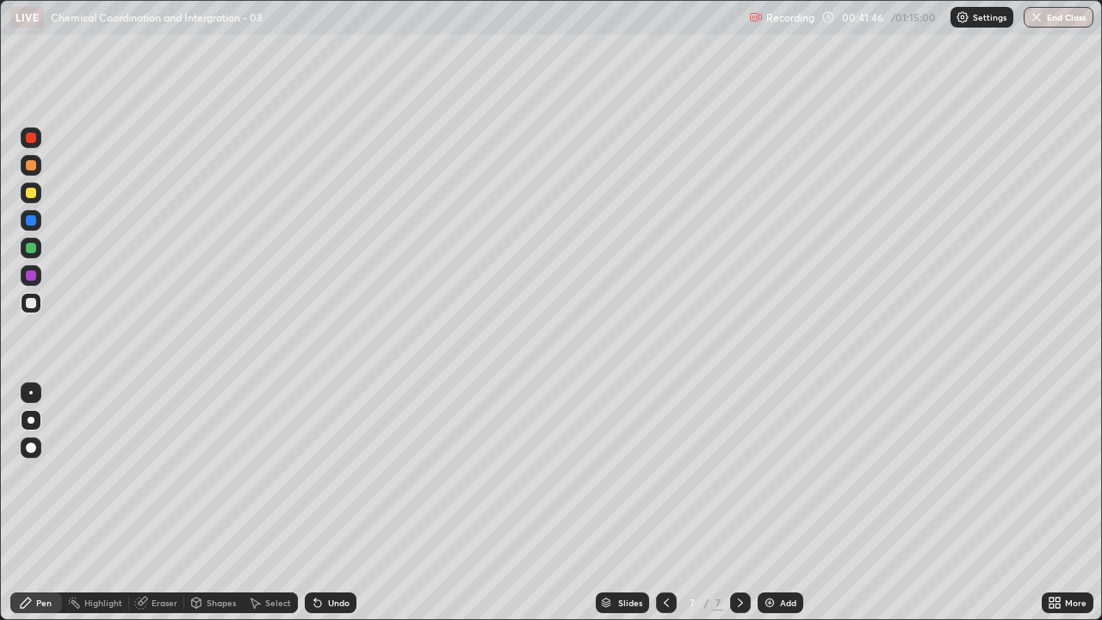
click at [347, 474] on div "Undo" at bounding box center [331, 602] width 52 height 21
click at [339, 474] on div "Undo" at bounding box center [331, 602] width 52 height 21
click at [665, 474] on icon at bounding box center [666, 603] width 14 height 14
click at [738, 474] on icon at bounding box center [741, 603] width 14 height 14
click at [33, 300] on div at bounding box center [31, 303] width 10 height 10
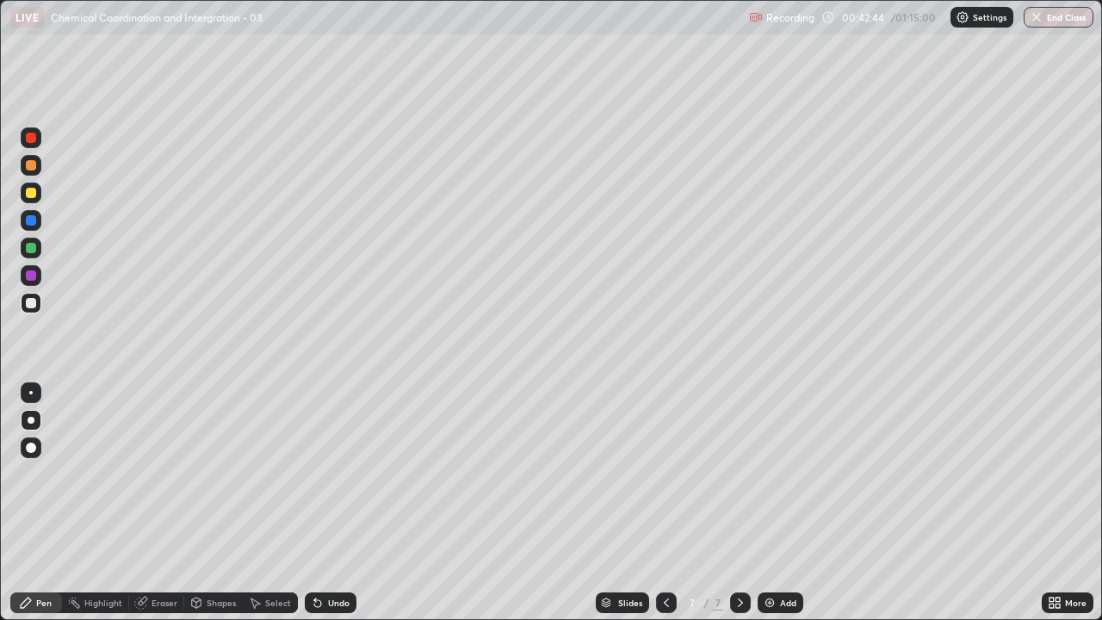
click at [29, 301] on div at bounding box center [31, 303] width 10 height 10
click at [28, 303] on div at bounding box center [31, 303] width 10 height 10
click at [32, 303] on div at bounding box center [31, 303] width 10 height 10
click at [36, 310] on div at bounding box center [31, 303] width 21 height 21
click at [33, 299] on div at bounding box center [31, 303] width 10 height 10
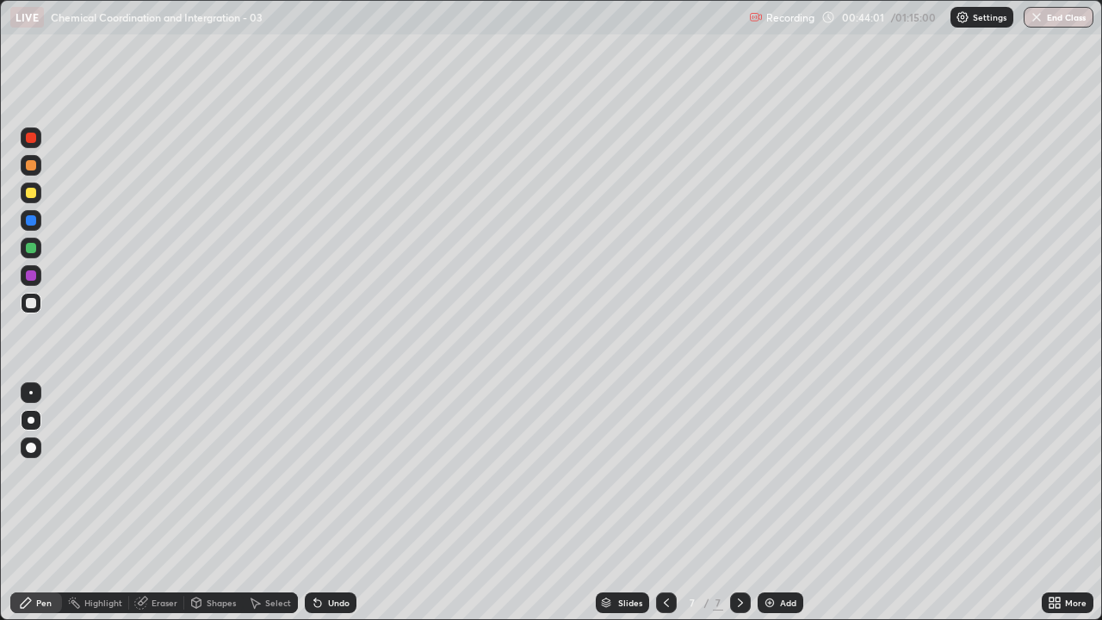
click at [21, 307] on div at bounding box center [31, 303] width 21 height 21
click at [27, 303] on div at bounding box center [31, 303] width 10 height 10
click at [31, 304] on div at bounding box center [31, 303] width 10 height 10
click at [31, 393] on div at bounding box center [30, 392] width 3 height 3
click at [31, 420] on div at bounding box center [31, 420] width 7 height 7
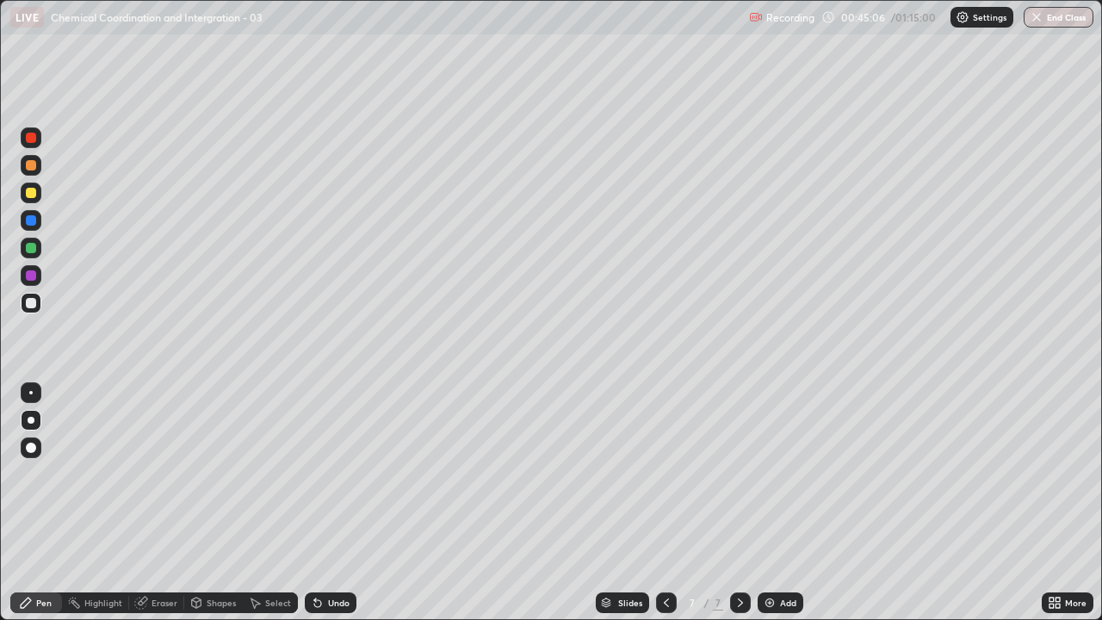
click at [28, 307] on div at bounding box center [31, 303] width 10 height 10
click at [31, 420] on div at bounding box center [31, 420] width 7 height 7
click at [22, 303] on div at bounding box center [31, 303] width 21 height 21
click at [27, 302] on div at bounding box center [31, 303] width 10 height 10
click at [23, 307] on div at bounding box center [31, 303] width 21 height 21
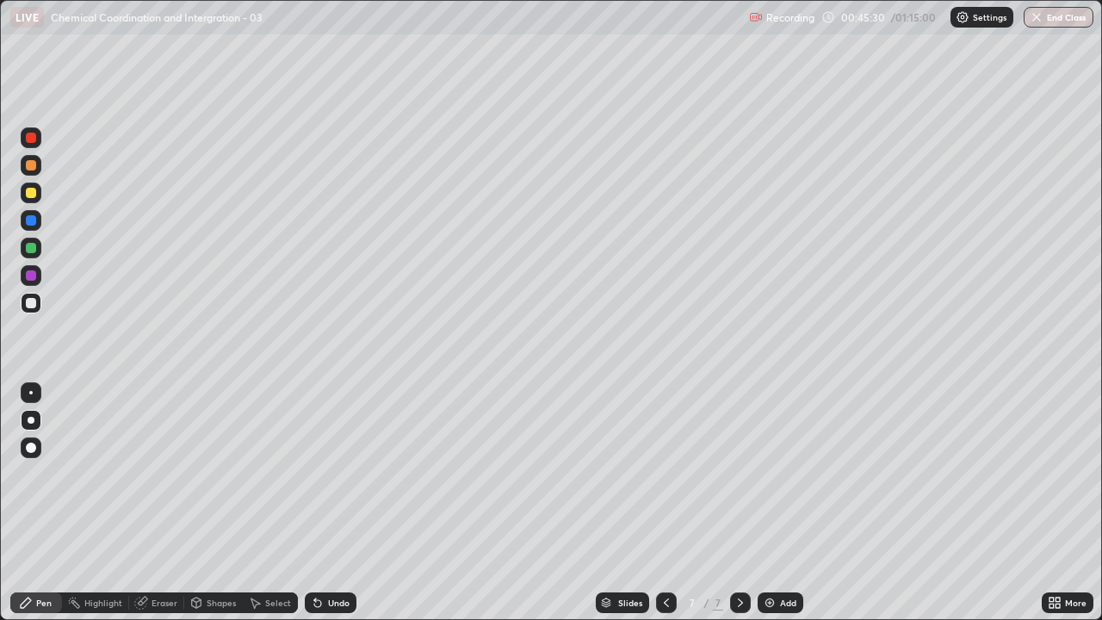
click at [29, 303] on div at bounding box center [31, 303] width 10 height 10
click at [31, 304] on div at bounding box center [31, 303] width 10 height 10
click at [344, 474] on div "Undo" at bounding box center [331, 602] width 52 height 21
click at [344, 474] on div "Undo" at bounding box center [339, 602] width 22 height 9
click at [345, 474] on div "Undo" at bounding box center [339, 602] width 22 height 9
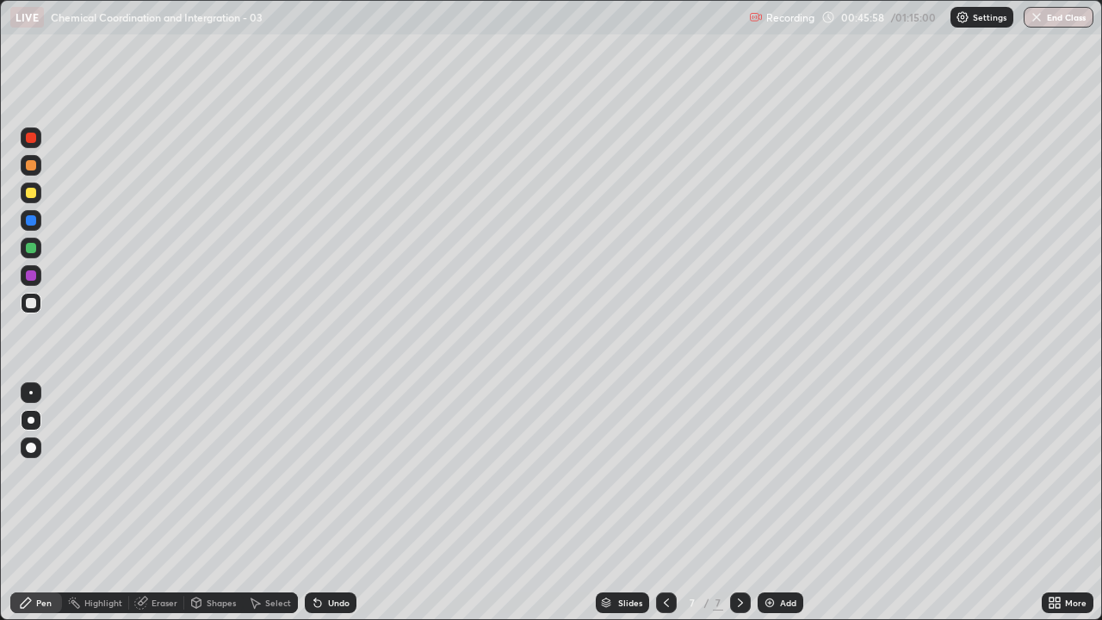
click at [344, 474] on div "Undo" at bounding box center [339, 602] width 22 height 9
click at [22, 306] on div at bounding box center [31, 303] width 21 height 21
click at [371, 474] on div "Slides 7 / 7 Add" at bounding box center [698, 602] width 685 height 34
click at [26, 303] on div at bounding box center [31, 303] width 10 height 10
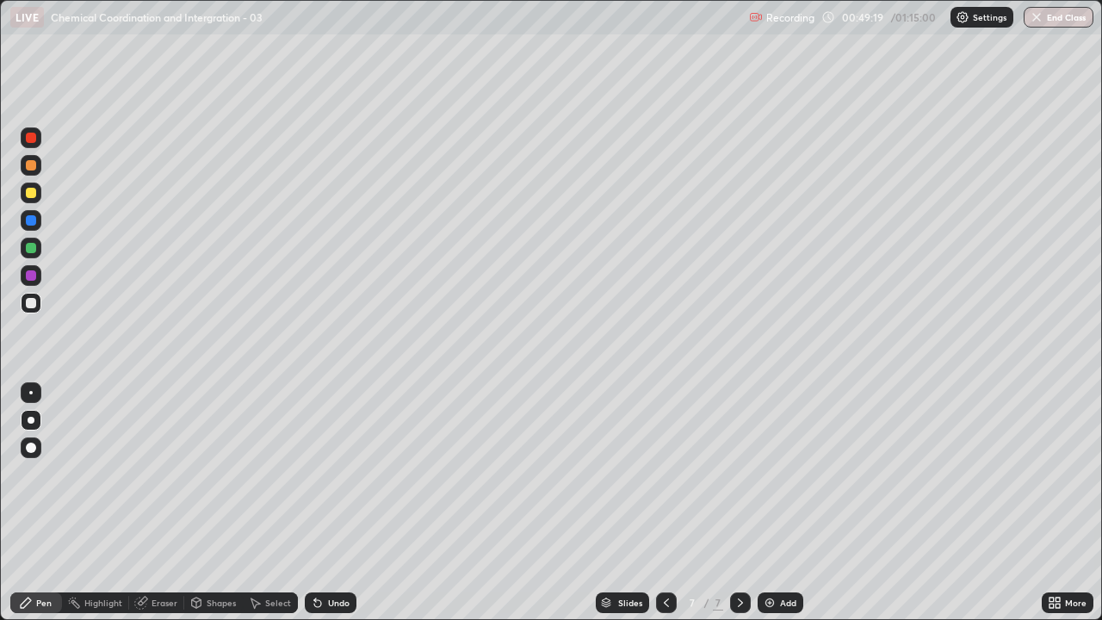
click at [32, 303] on div at bounding box center [31, 303] width 10 height 10
click at [337, 474] on div "Undo" at bounding box center [339, 602] width 22 height 9
click at [332, 474] on div "Undo" at bounding box center [339, 602] width 22 height 9
click at [331, 474] on div "Undo" at bounding box center [339, 602] width 22 height 9
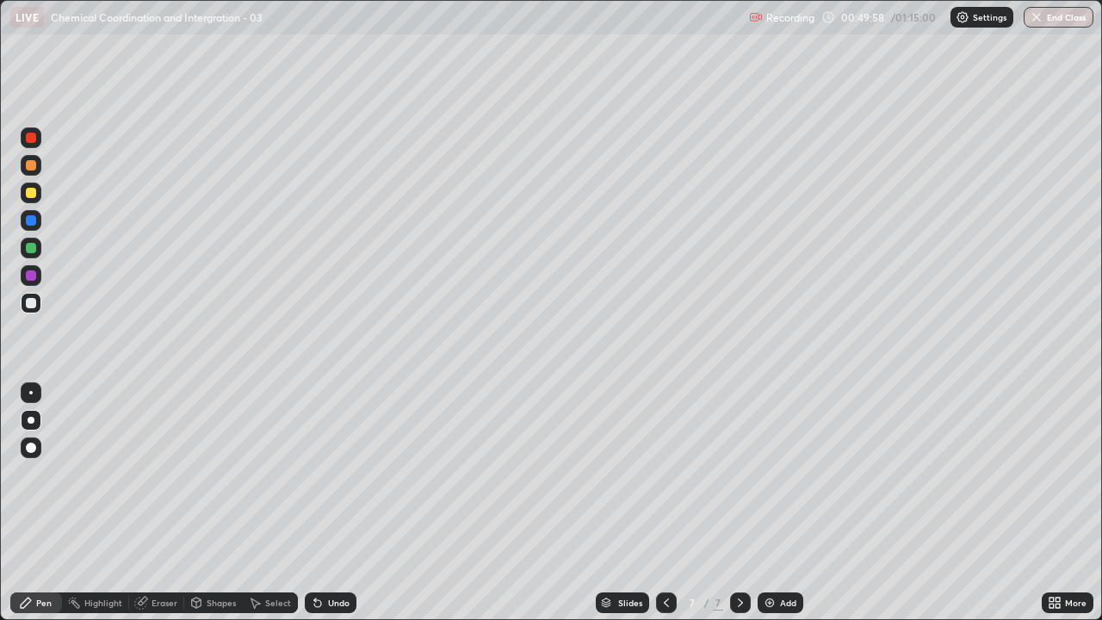
click at [333, 474] on div "Undo" at bounding box center [339, 602] width 22 height 9
click at [331, 474] on div "Undo" at bounding box center [339, 602] width 22 height 9
click at [327, 474] on div "Undo" at bounding box center [331, 602] width 52 height 21
click at [328, 474] on div "Undo" at bounding box center [339, 602] width 22 height 9
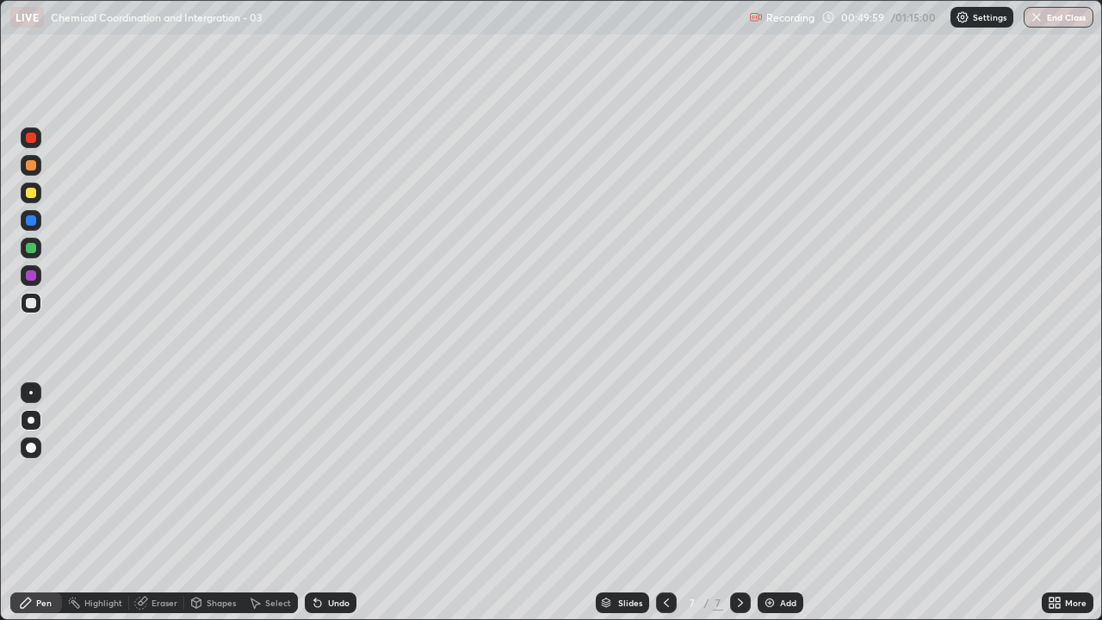
click at [329, 474] on div "Undo" at bounding box center [339, 602] width 22 height 9
click at [328, 474] on div "Undo" at bounding box center [339, 602] width 22 height 9
click at [30, 311] on div at bounding box center [31, 303] width 21 height 21
click at [26, 306] on div at bounding box center [31, 303] width 21 height 21
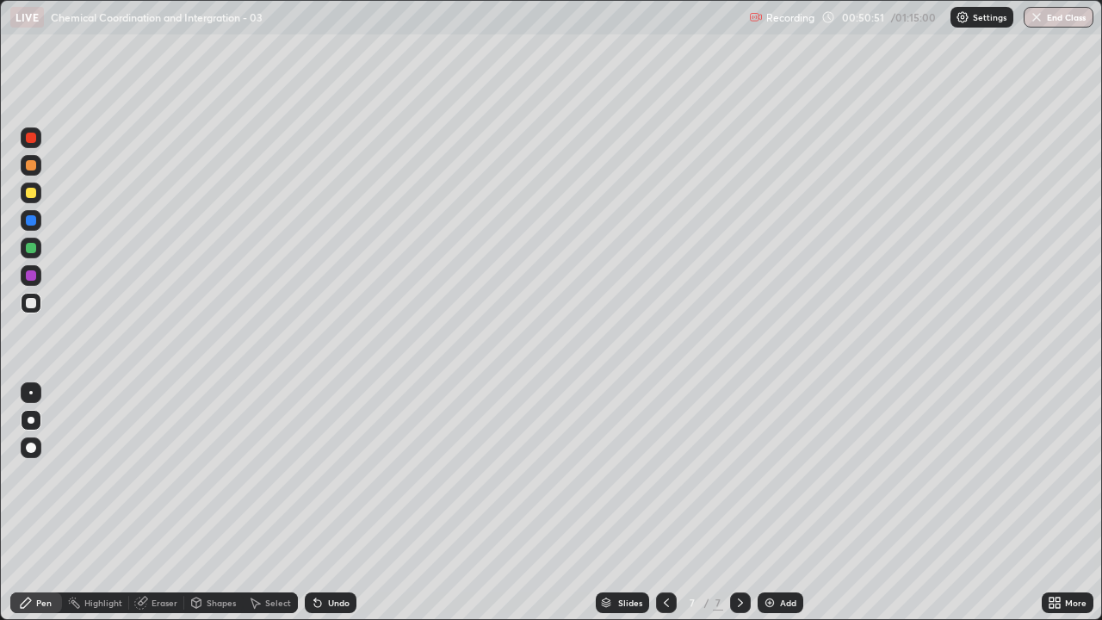
click at [738, 474] on icon at bounding box center [741, 603] width 14 height 14
click at [774, 474] on img at bounding box center [770, 603] width 14 height 14
click at [31, 304] on div at bounding box center [31, 303] width 10 height 10
click at [32, 307] on div at bounding box center [31, 303] width 10 height 10
click at [31, 304] on div at bounding box center [31, 303] width 10 height 10
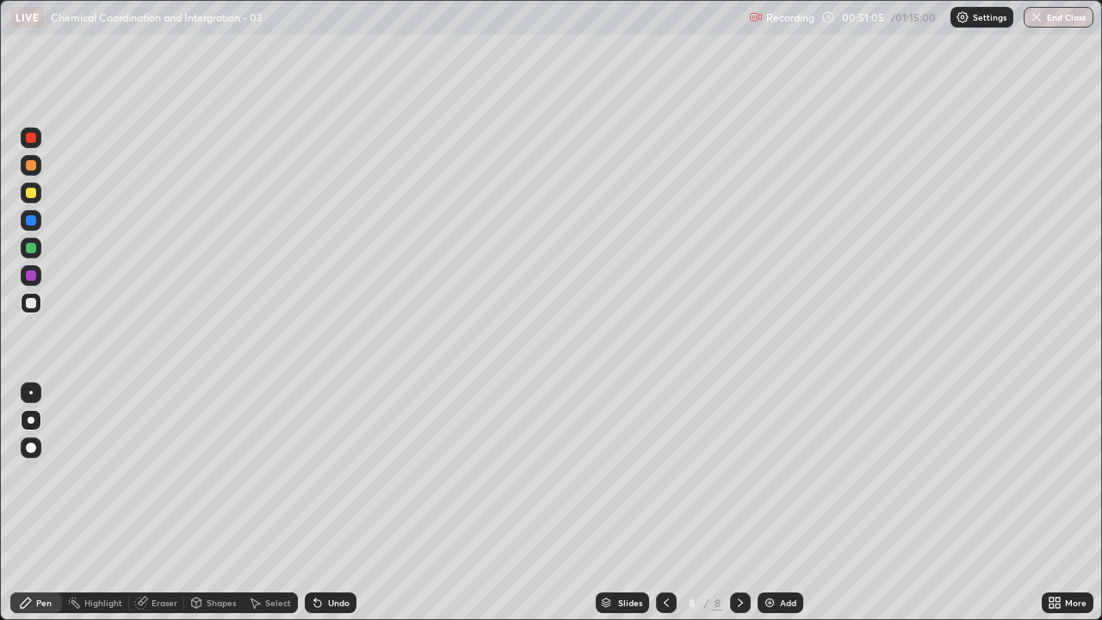
click at [28, 298] on div at bounding box center [31, 303] width 10 height 10
click at [26, 299] on div at bounding box center [31, 303] width 21 height 21
click at [667, 474] on icon at bounding box center [666, 603] width 14 height 14
click at [739, 474] on icon at bounding box center [741, 603] width 14 height 14
click at [22, 304] on div at bounding box center [31, 303] width 21 height 21
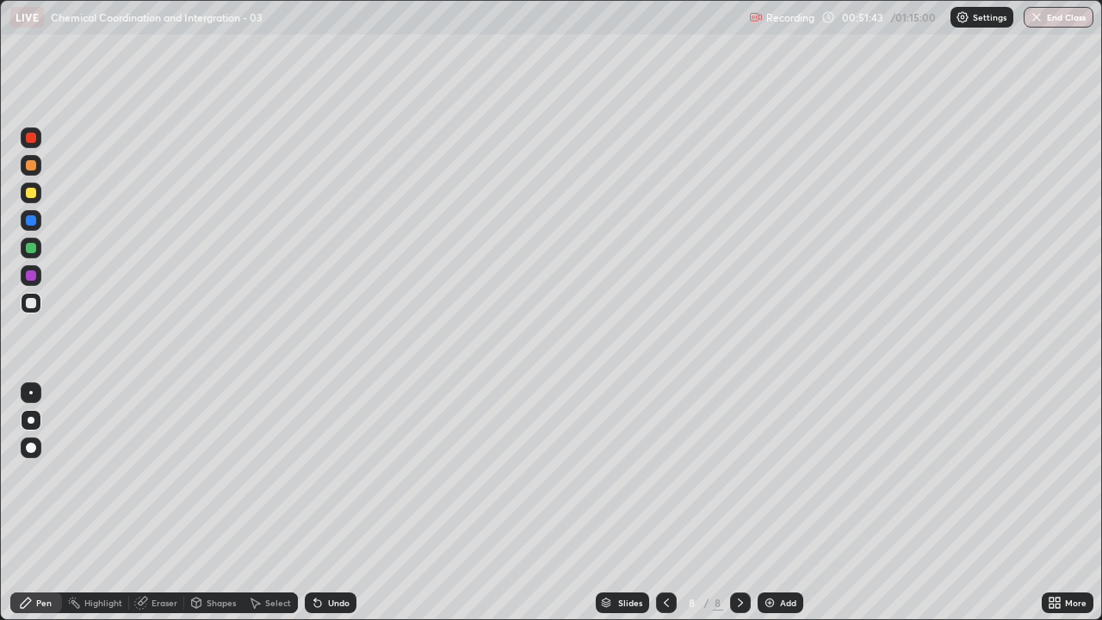
click at [342, 474] on div "Undo" at bounding box center [339, 602] width 22 height 9
click at [30, 218] on div at bounding box center [31, 220] width 10 height 10
click at [665, 474] on icon at bounding box center [666, 603] width 14 height 14
click at [664, 474] on icon at bounding box center [666, 603] width 14 height 14
click at [27, 271] on div at bounding box center [31, 275] width 10 height 10
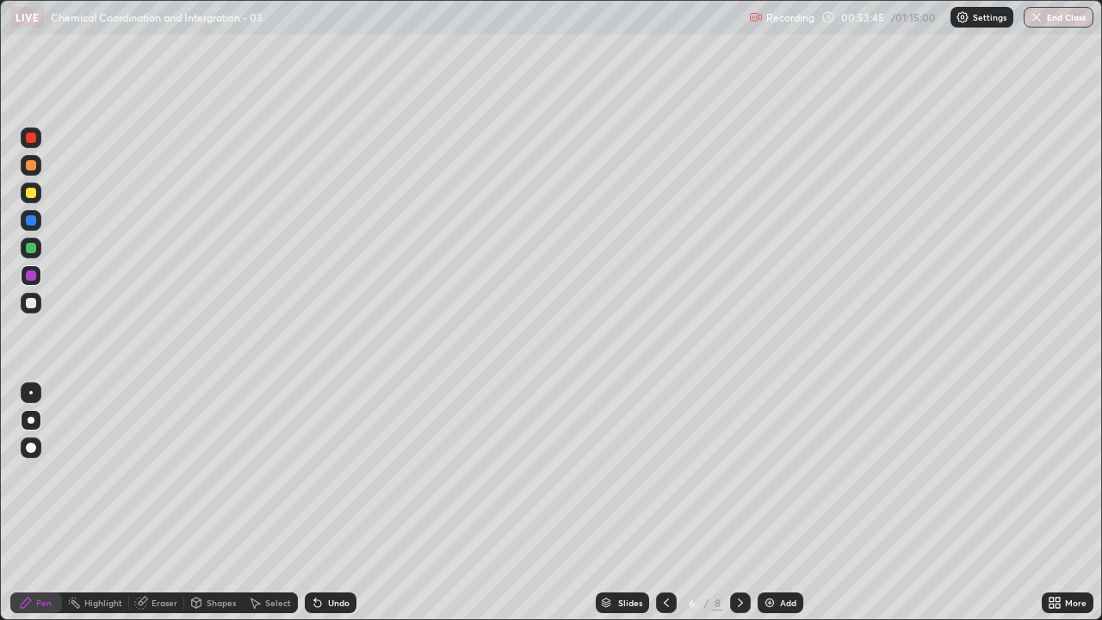
click at [736, 474] on icon at bounding box center [741, 603] width 14 height 14
click at [665, 474] on icon at bounding box center [666, 603] width 14 height 14
click at [739, 474] on icon at bounding box center [741, 603] width 14 height 14
click at [662, 474] on icon at bounding box center [666, 603] width 14 height 14
click at [665, 474] on icon at bounding box center [666, 603] width 14 height 14
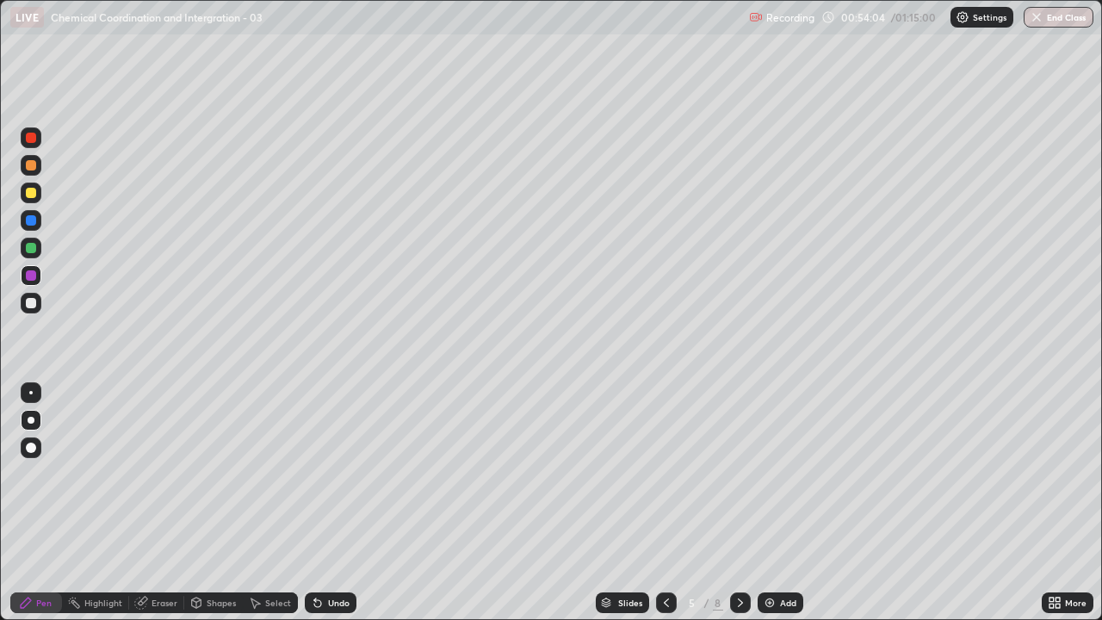
click at [739, 474] on icon at bounding box center [741, 603] width 14 height 14
click at [34, 303] on div at bounding box center [31, 303] width 10 height 10
click at [266, 474] on div "Select" at bounding box center [278, 602] width 26 height 9
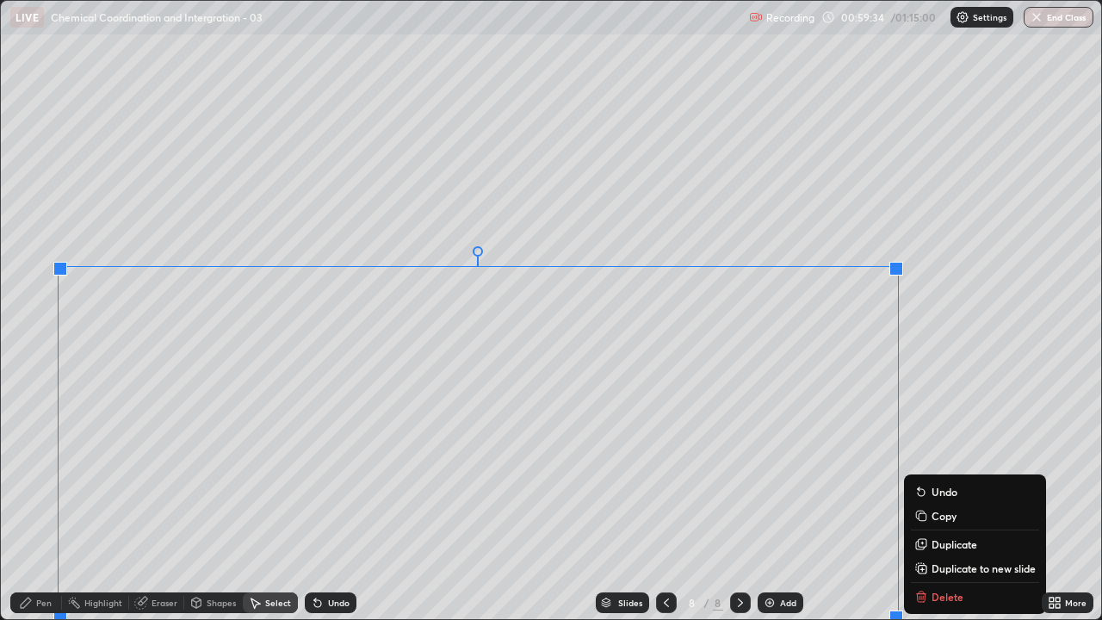
click at [932, 474] on div "Slides 8 / 8 Add" at bounding box center [698, 602] width 685 height 34
click at [642, 474] on div "0 ° Undo Copy Duplicate Duplicate to new slide Delete" at bounding box center [551, 310] width 1100 height 618
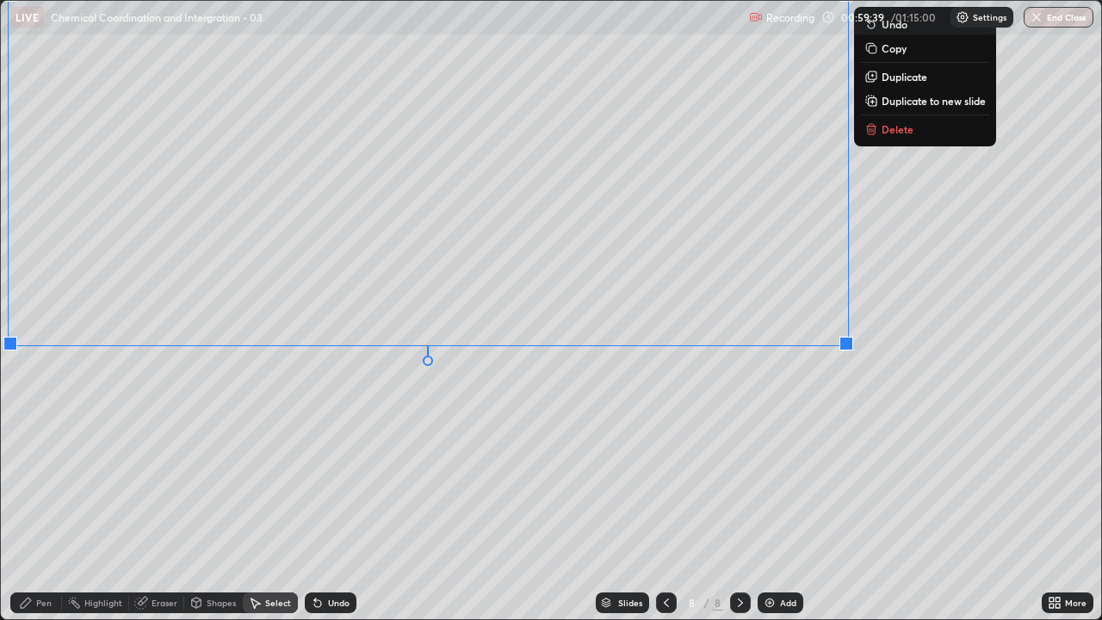
click at [881, 138] on button "Delete" at bounding box center [925, 129] width 128 height 21
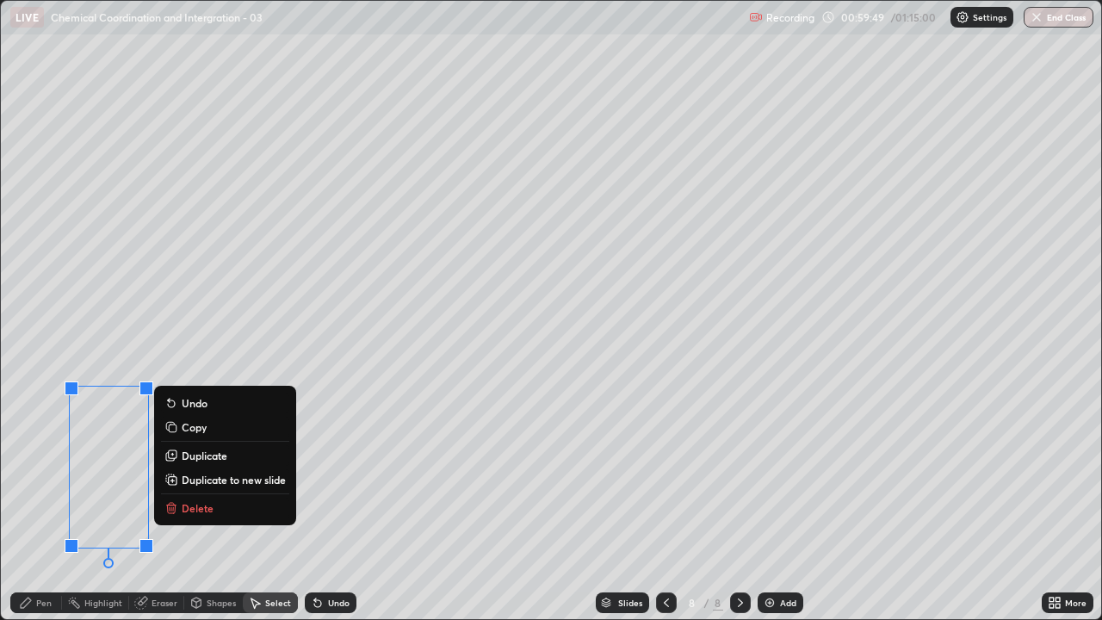
click at [194, 474] on p "Delete" at bounding box center [198, 508] width 32 height 14
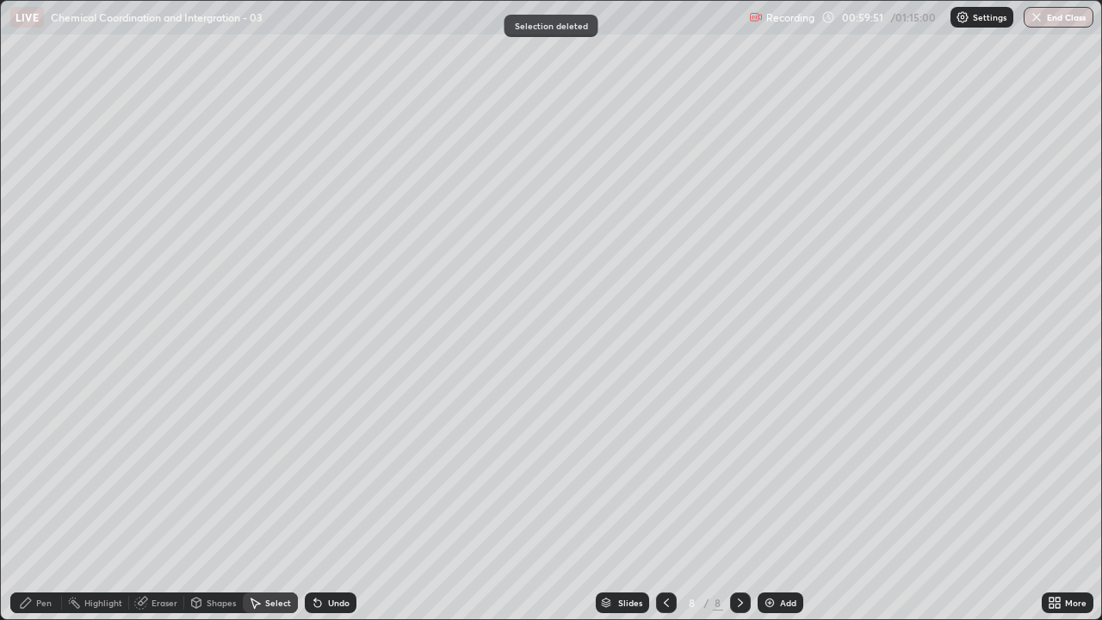
click at [23, 474] on div "Pen" at bounding box center [36, 602] width 52 height 21
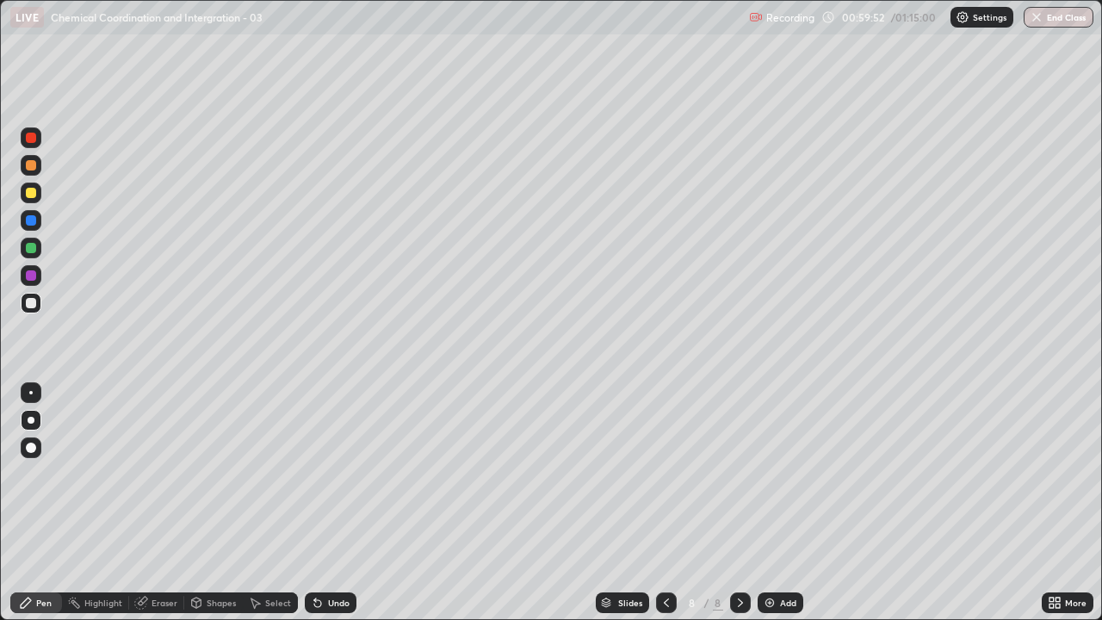
click at [173, 474] on div "Eraser" at bounding box center [165, 602] width 26 height 9
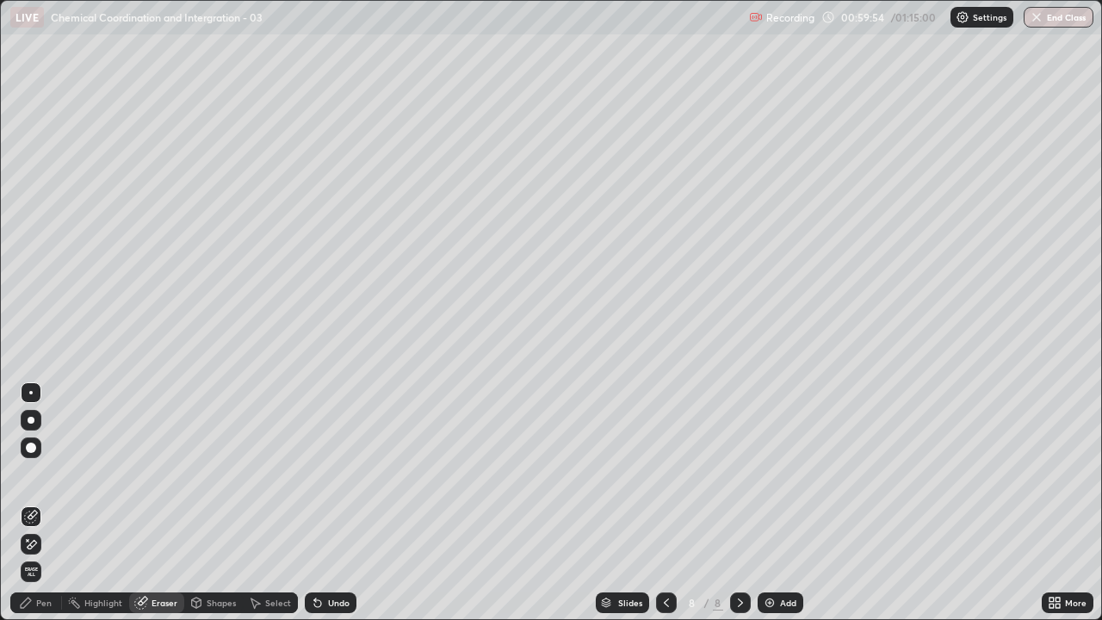
click at [38, 474] on div "Pen" at bounding box center [36, 602] width 52 height 21
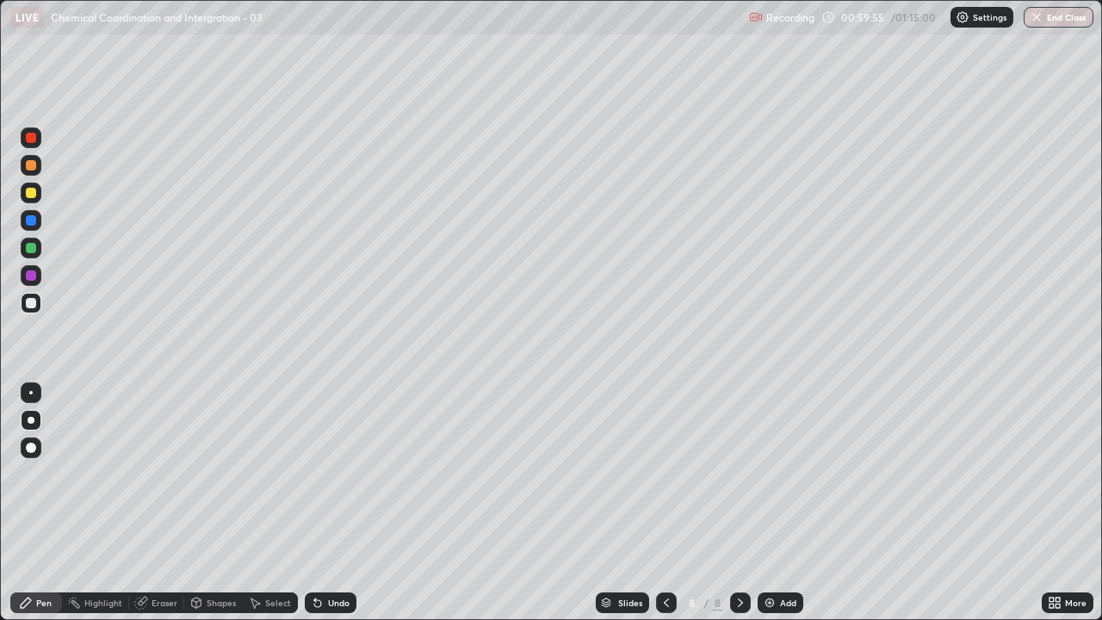
click at [28, 175] on div at bounding box center [31, 165] width 21 height 21
click at [28, 306] on div at bounding box center [31, 303] width 10 height 10
click at [22, 300] on div at bounding box center [31, 303] width 21 height 21
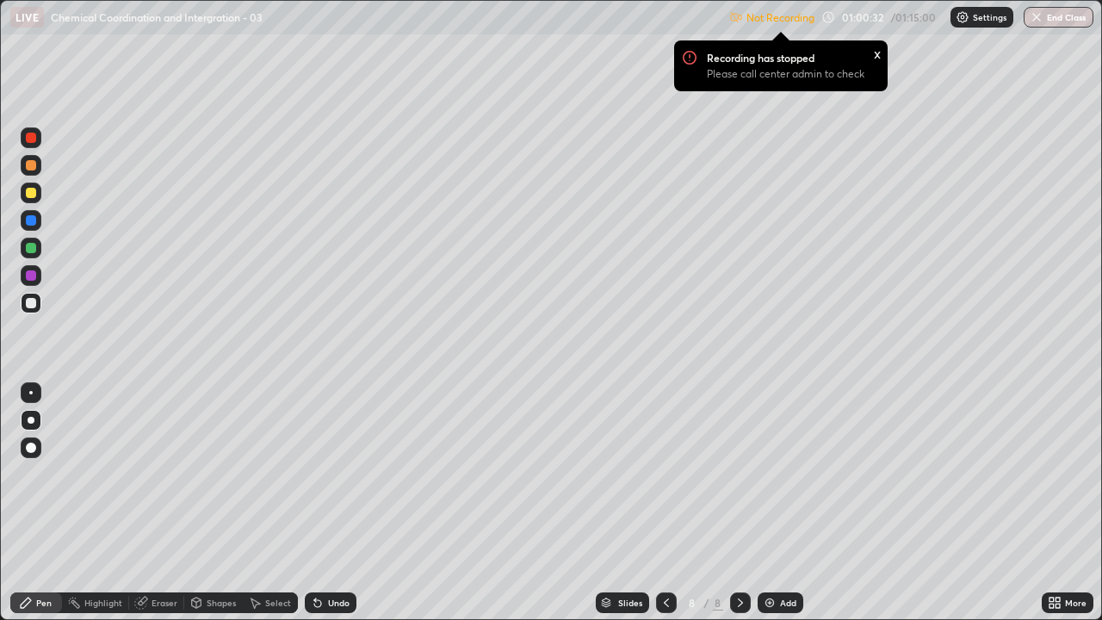
click at [874, 57] on div "x" at bounding box center [877, 53] width 7 height 18
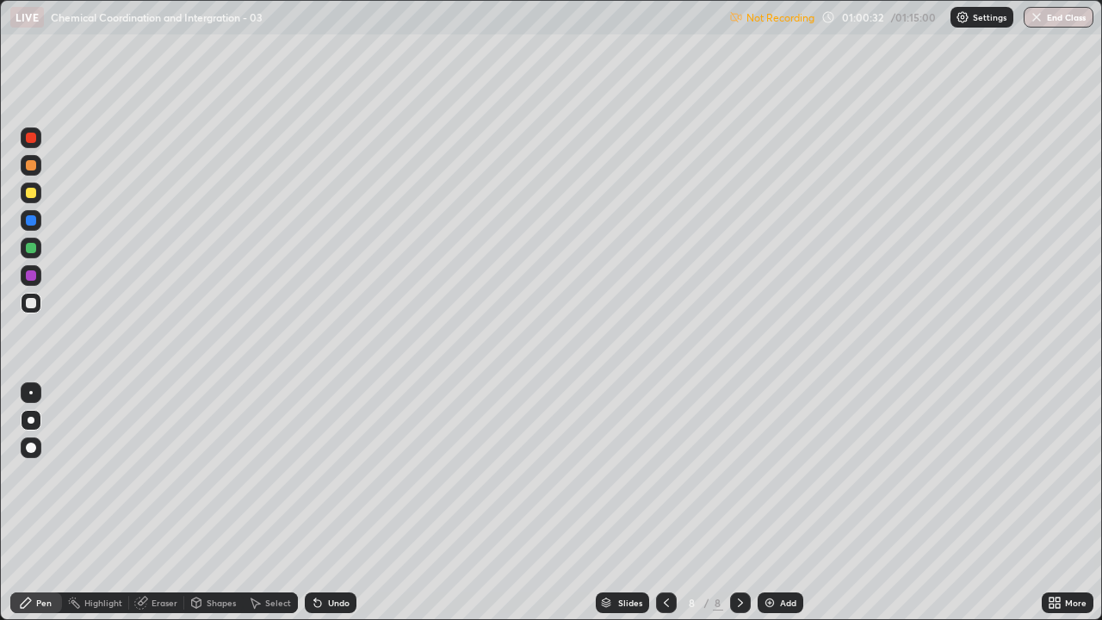
click at [977, 19] on p "Settings" at bounding box center [990, 17] width 34 height 9
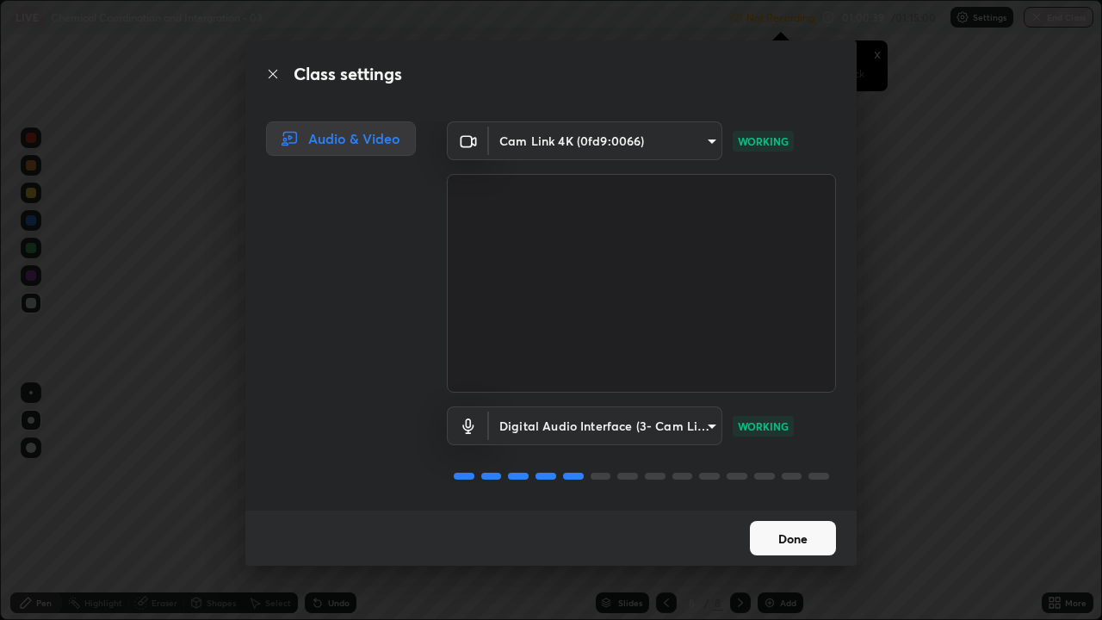
click at [768, 474] on button "Done" at bounding box center [793, 538] width 86 height 34
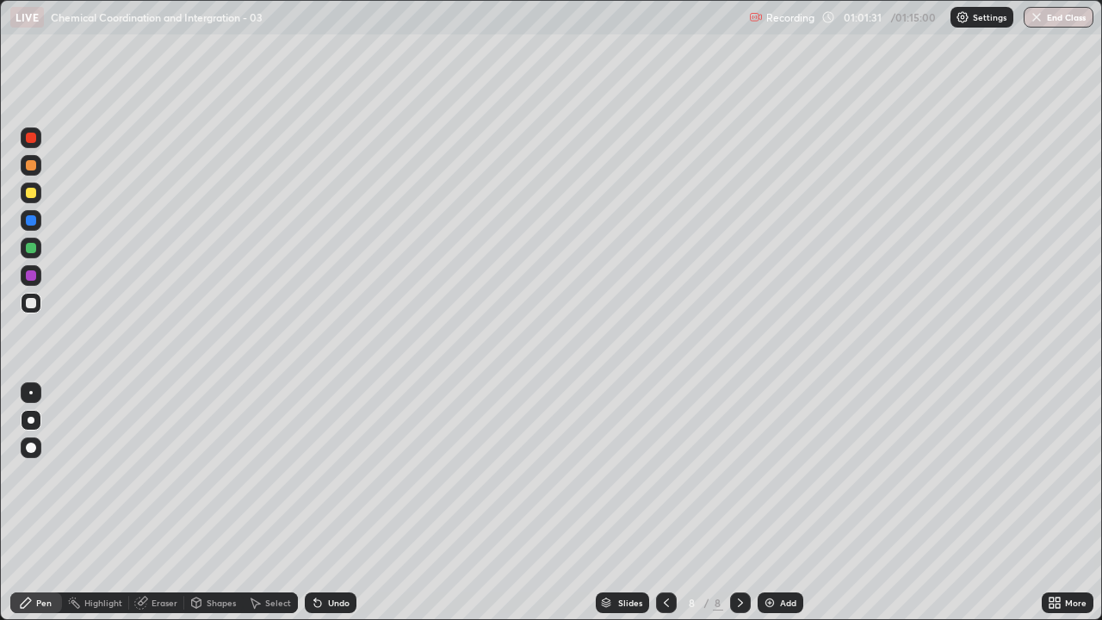
click at [31, 305] on div at bounding box center [31, 303] width 10 height 10
click at [33, 312] on div at bounding box center [31, 303] width 21 height 21
click at [739, 474] on icon at bounding box center [741, 603] width 14 height 14
click at [777, 474] on div "Add" at bounding box center [781, 602] width 46 height 21
click at [28, 220] on div at bounding box center [31, 220] width 10 height 10
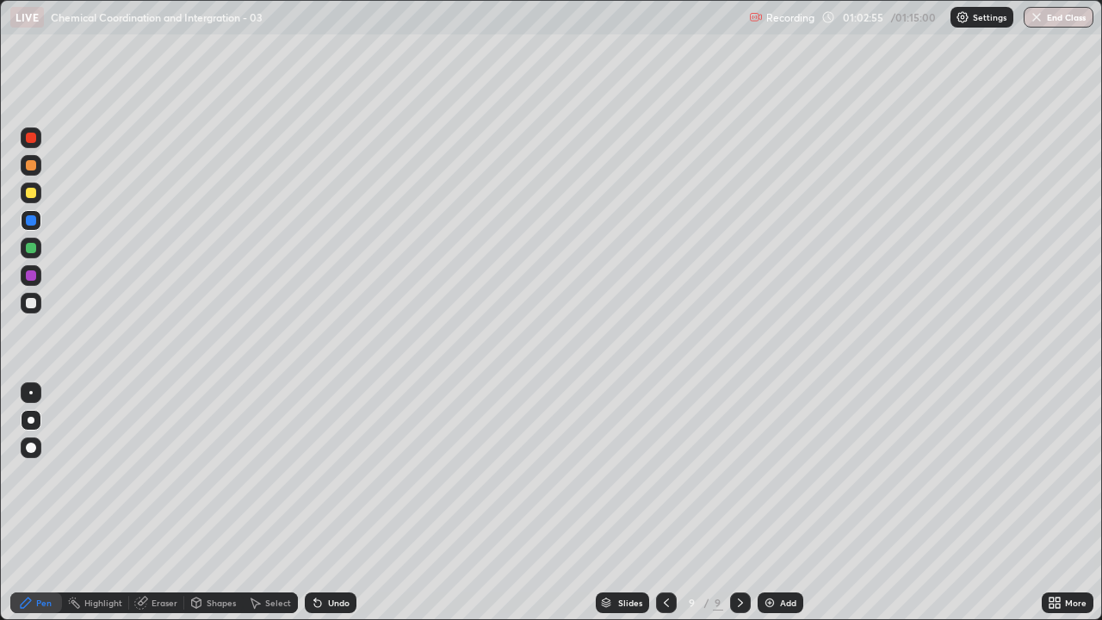
click at [21, 304] on div at bounding box center [31, 303] width 21 height 21
click at [26, 306] on div at bounding box center [31, 303] width 21 height 21
click at [35, 311] on div at bounding box center [31, 303] width 21 height 21
click at [27, 303] on div at bounding box center [31, 303] width 10 height 10
click at [28, 305] on div at bounding box center [31, 303] width 10 height 10
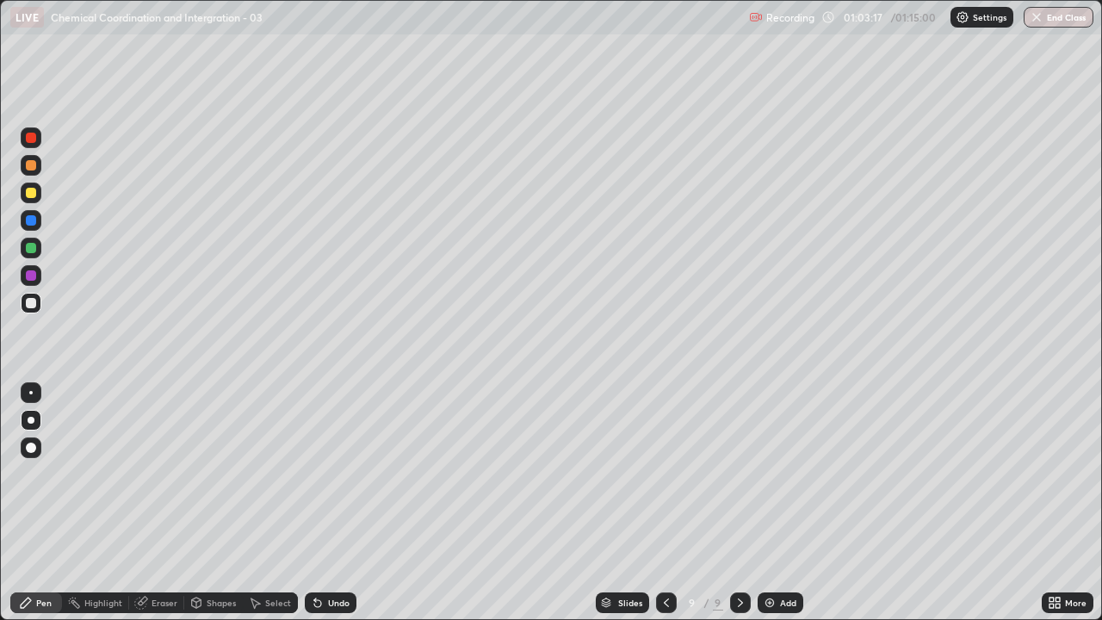
click at [27, 301] on div at bounding box center [31, 303] width 10 height 10
click at [23, 310] on div at bounding box center [31, 303] width 21 height 21
click at [25, 301] on div at bounding box center [31, 303] width 21 height 21
click at [28, 296] on div at bounding box center [31, 303] width 21 height 21
click at [31, 194] on div at bounding box center [31, 193] width 10 height 10
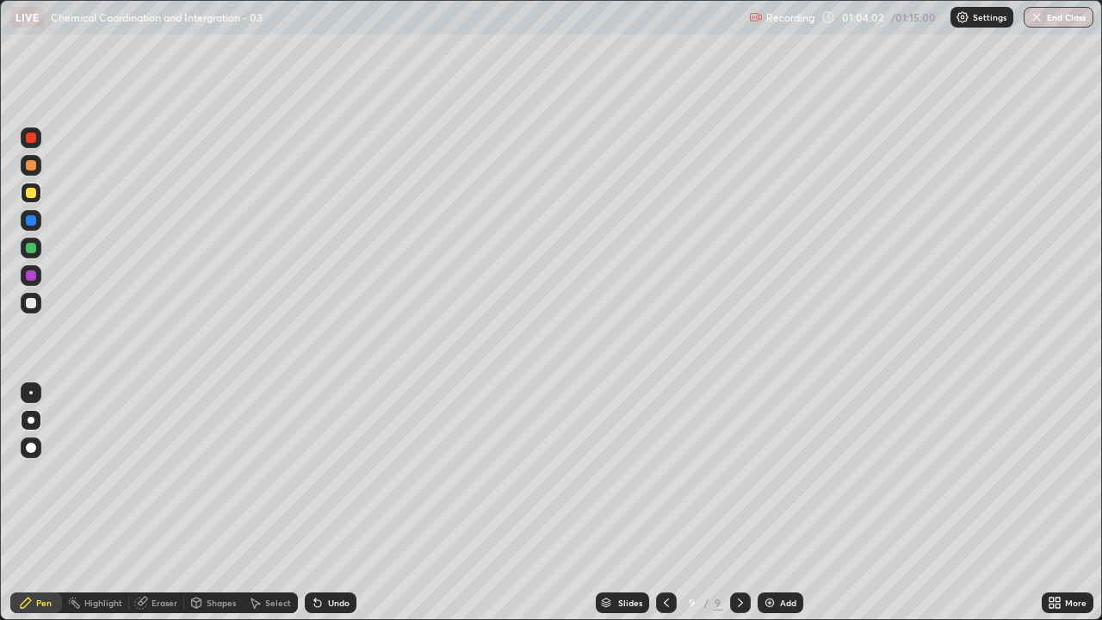
click at [26, 200] on div at bounding box center [31, 193] width 21 height 21
click at [30, 309] on div at bounding box center [31, 303] width 21 height 21
click at [37, 303] on div at bounding box center [31, 303] width 21 height 21
click at [347, 474] on div "Undo" at bounding box center [331, 602] width 52 height 21
click at [343, 474] on div "Undo" at bounding box center [331, 602] width 52 height 21
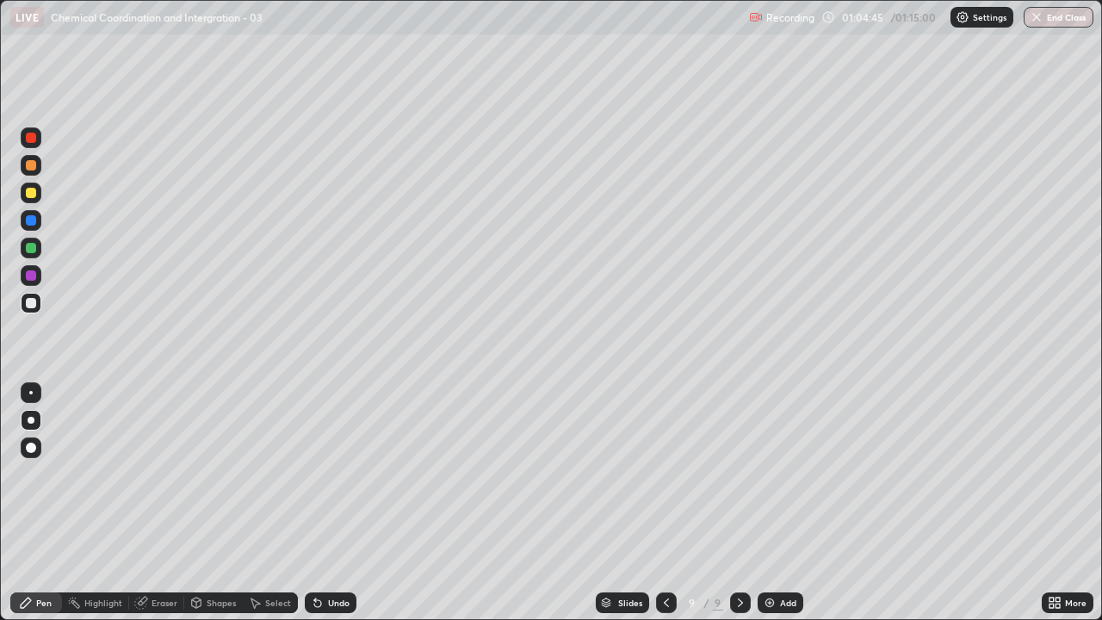
click at [344, 474] on div "Undo" at bounding box center [331, 602] width 52 height 21
click at [343, 474] on div "Undo" at bounding box center [331, 602] width 52 height 21
click at [342, 474] on div "Undo" at bounding box center [339, 602] width 22 height 9
click at [338, 474] on div "Undo" at bounding box center [339, 602] width 22 height 9
click at [343, 474] on div "Undo" at bounding box center [339, 602] width 22 height 9
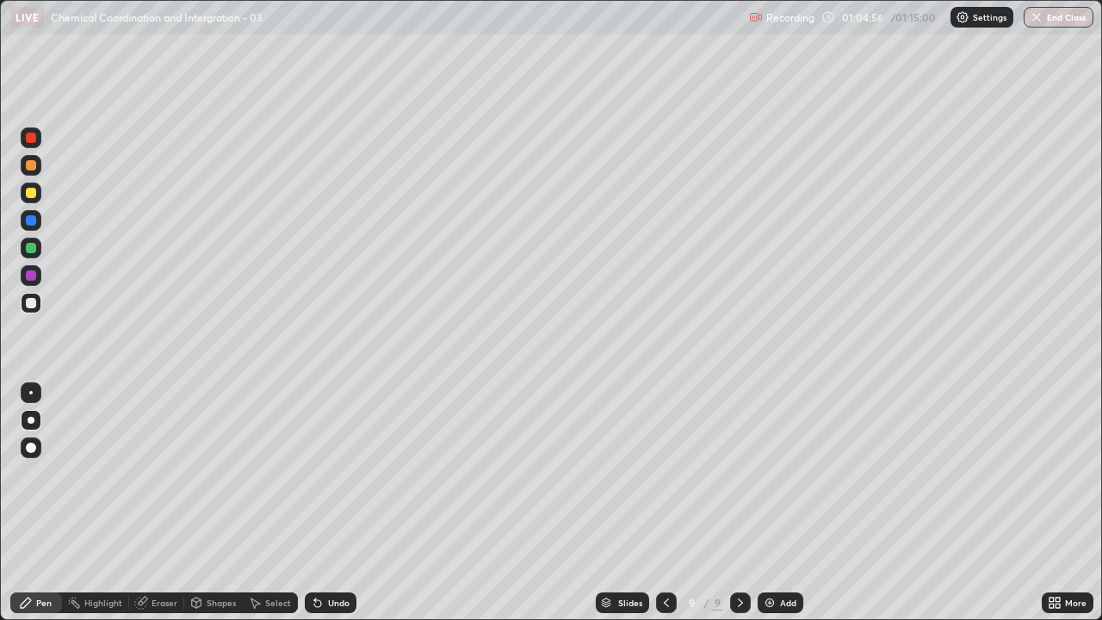
click at [26, 300] on div at bounding box center [31, 303] width 10 height 10
click at [32, 300] on div at bounding box center [31, 303] width 10 height 10
click at [26, 307] on div at bounding box center [31, 303] width 21 height 21
click at [28, 304] on div at bounding box center [31, 303] width 10 height 10
click at [22, 303] on div at bounding box center [31, 303] width 21 height 21
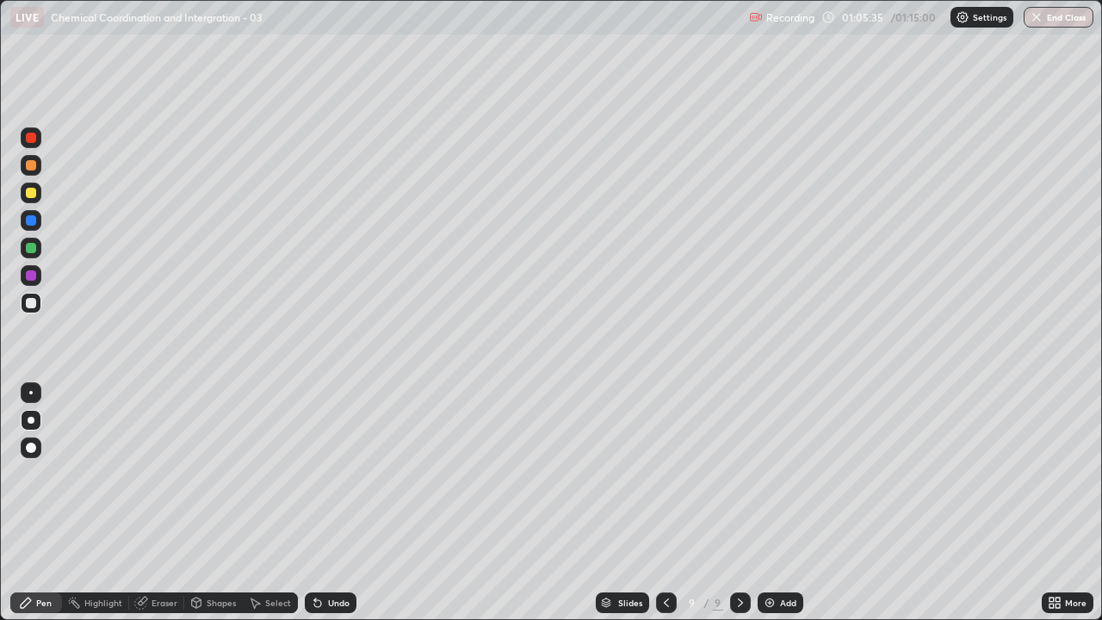
click at [40, 309] on div at bounding box center [31, 303] width 21 height 28
click at [28, 312] on div at bounding box center [31, 303] width 21 height 21
click at [32, 306] on div at bounding box center [31, 303] width 10 height 10
click at [336, 474] on div "Undo" at bounding box center [339, 602] width 22 height 9
click at [31, 304] on div at bounding box center [31, 303] width 10 height 10
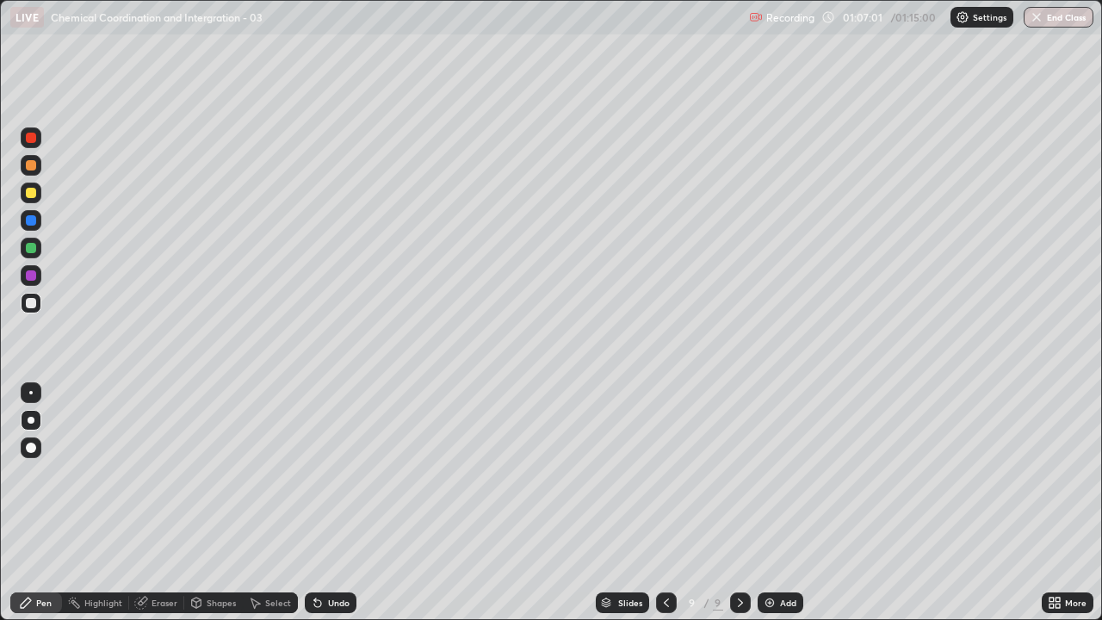
click at [40, 311] on div at bounding box center [31, 303] width 21 height 28
click at [32, 303] on div at bounding box center [31, 303] width 10 height 10
click at [739, 474] on icon at bounding box center [741, 603] width 14 height 14
click at [780, 474] on div "Add" at bounding box center [788, 602] width 16 height 9
click at [663, 474] on icon at bounding box center [666, 603] width 14 height 14
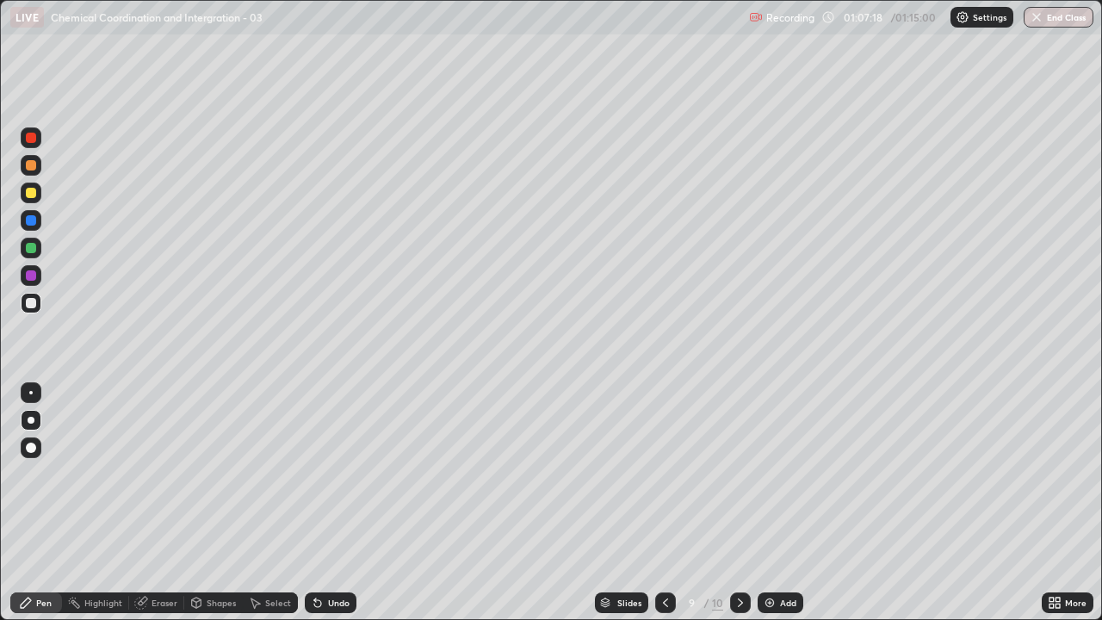
click at [27, 307] on div at bounding box center [31, 303] width 21 height 21
click at [730, 474] on div at bounding box center [740, 602] width 21 height 21
click at [28, 303] on div at bounding box center [31, 303] width 10 height 10
click at [1035, 10] on img "button" at bounding box center [1038, 17] width 14 height 14
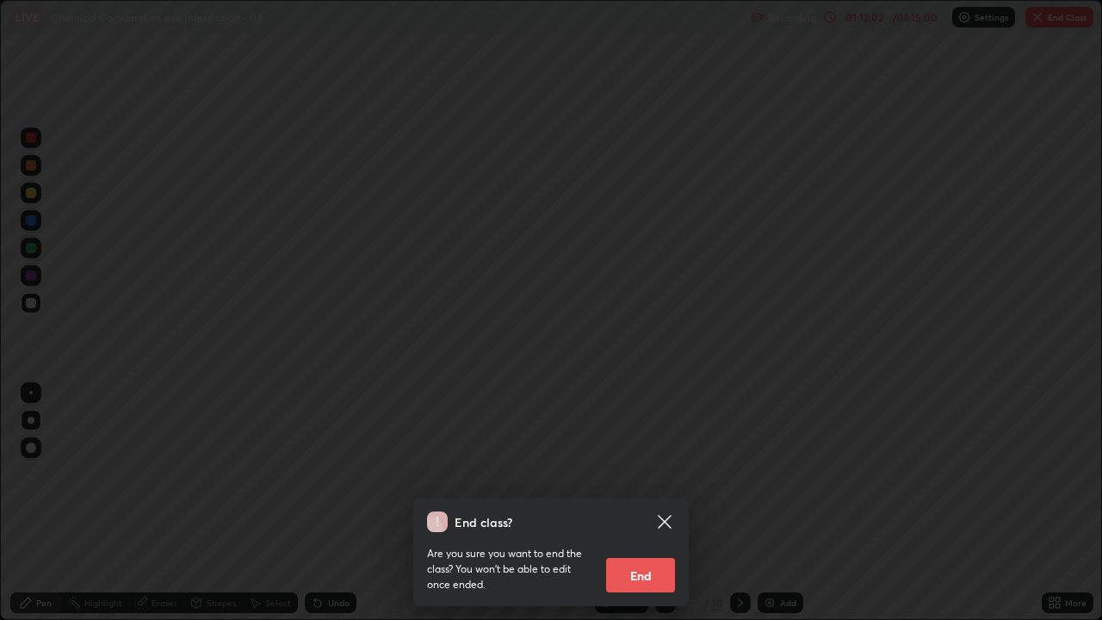
click at [640, 474] on button "End" at bounding box center [640, 575] width 69 height 34
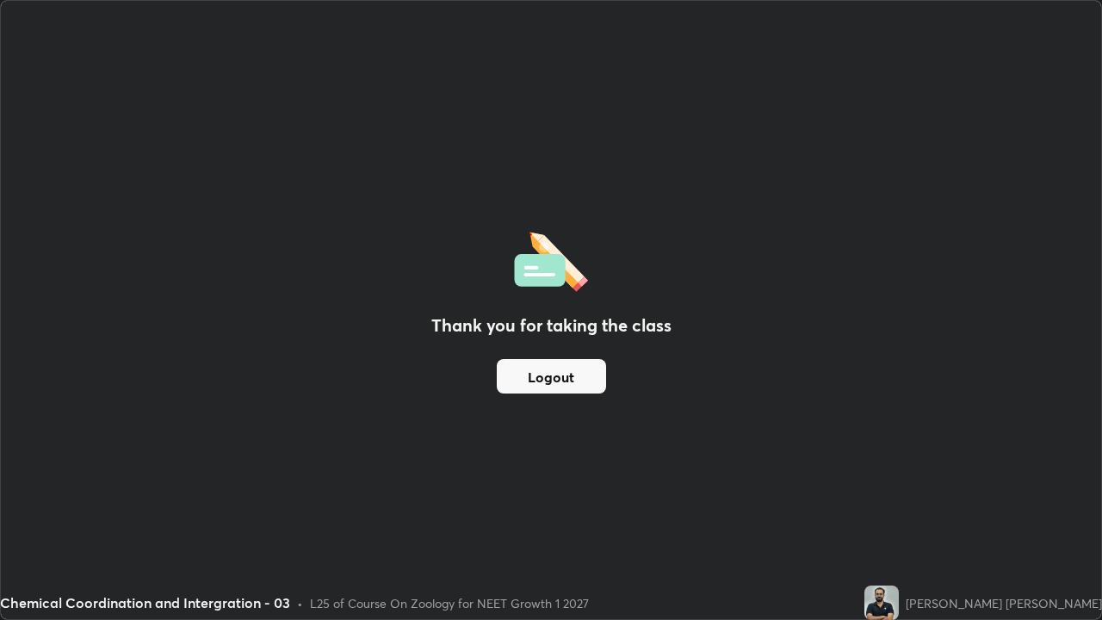
click at [505, 369] on button "Logout" at bounding box center [551, 376] width 109 height 34
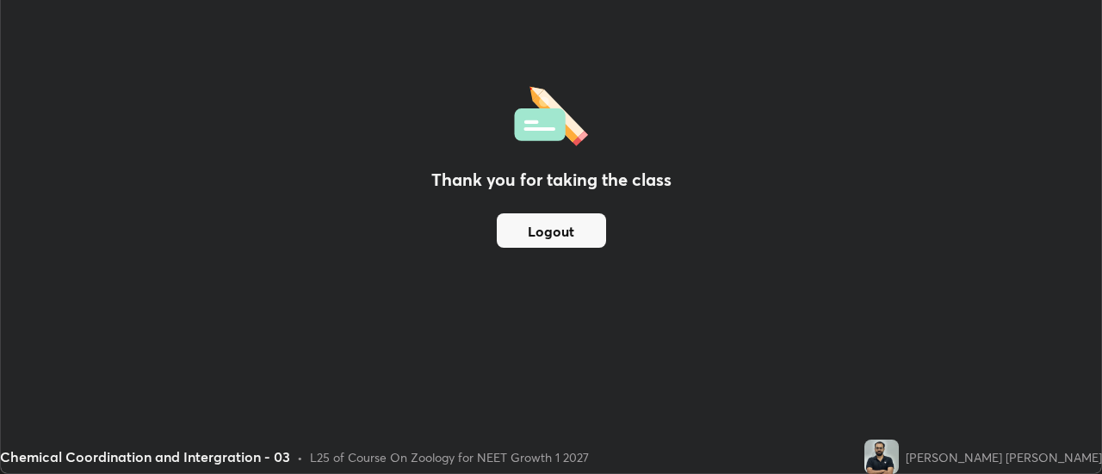
scroll to position [85617, 84990]
